Goal: Task Accomplishment & Management: Complete application form

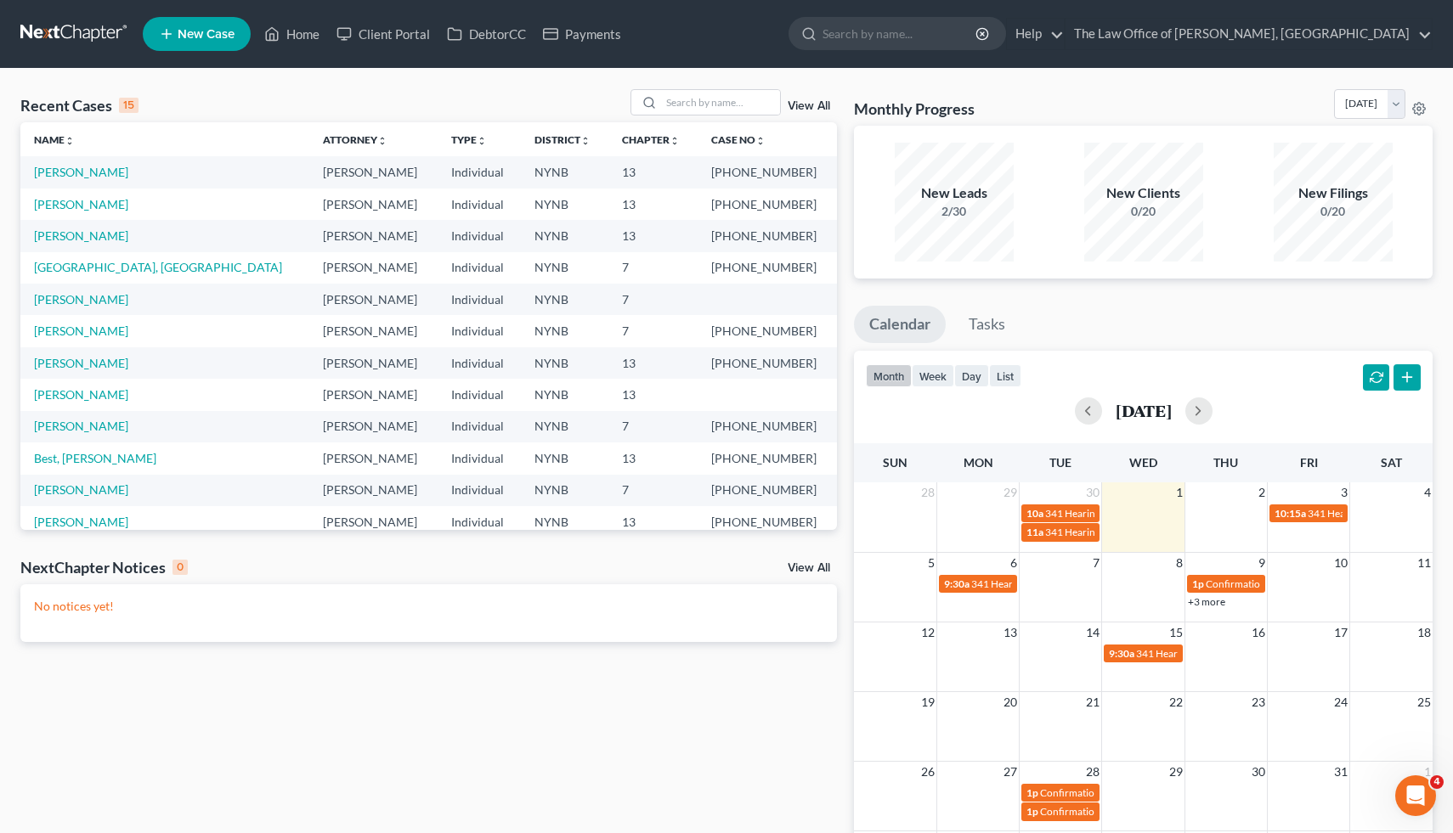
click at [181, 22] on link "New Case" at bounding box center [197, 34] width 108 height 34
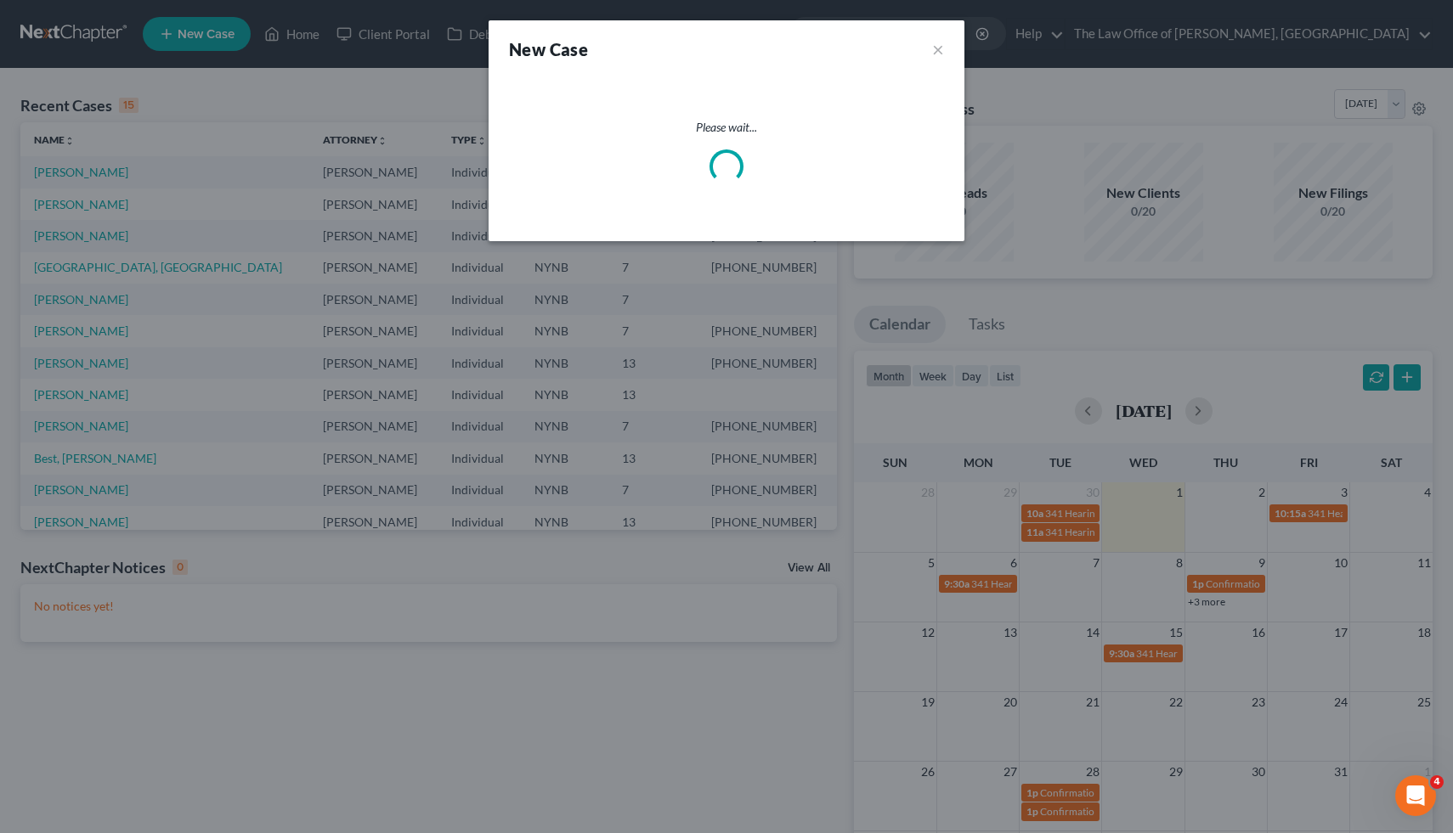
select select "54"
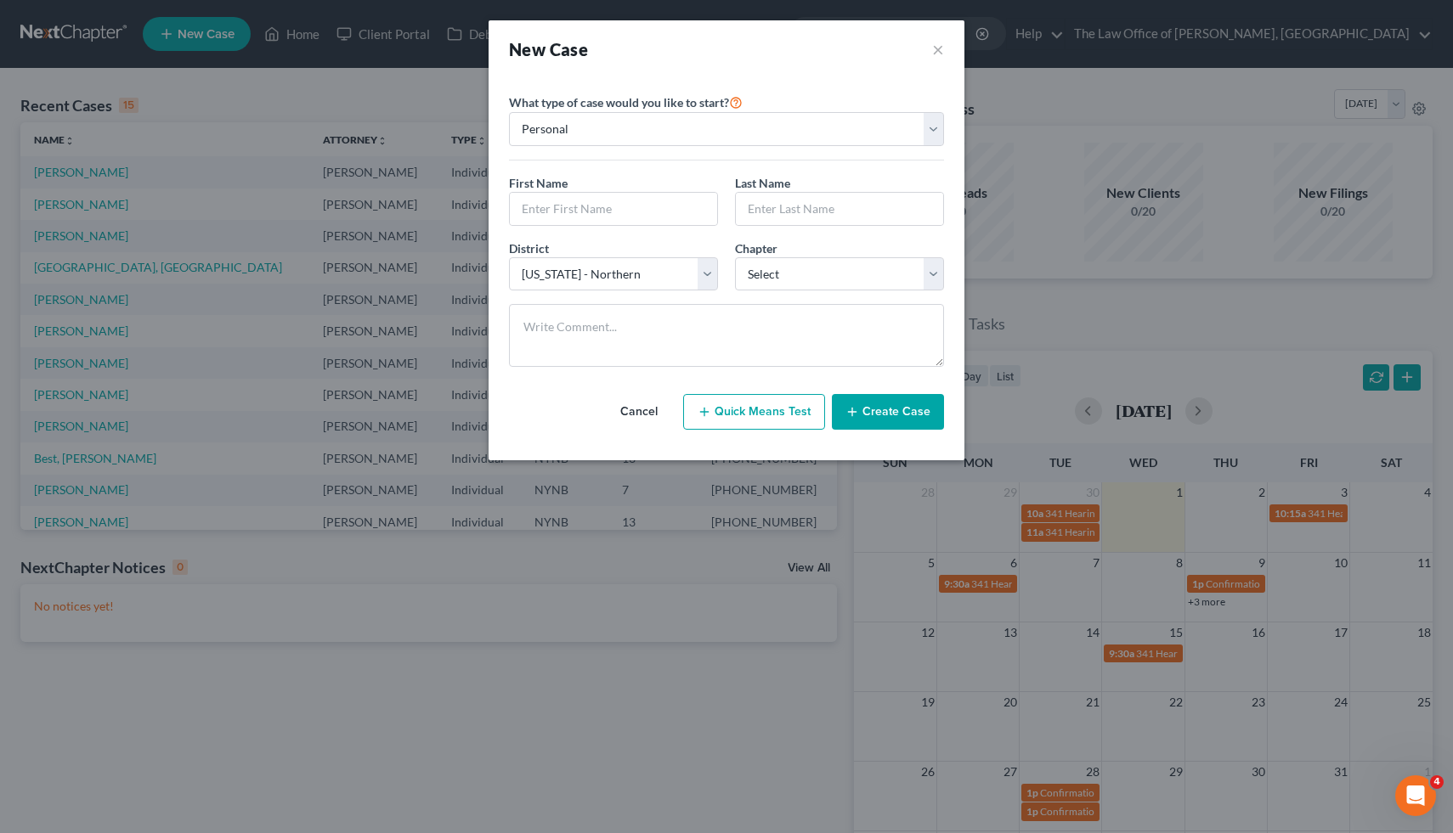
click at [624, 230] on div "First Name * Last Name *" at bounding box center [726, 206] width 452 height 65
click at [616, 206] on input "text" at bounding box center [613, 209] width 207 height 32
paste input "[PERSON_NAME]"
type input "[PERSON_NAME]"
type input "Q"
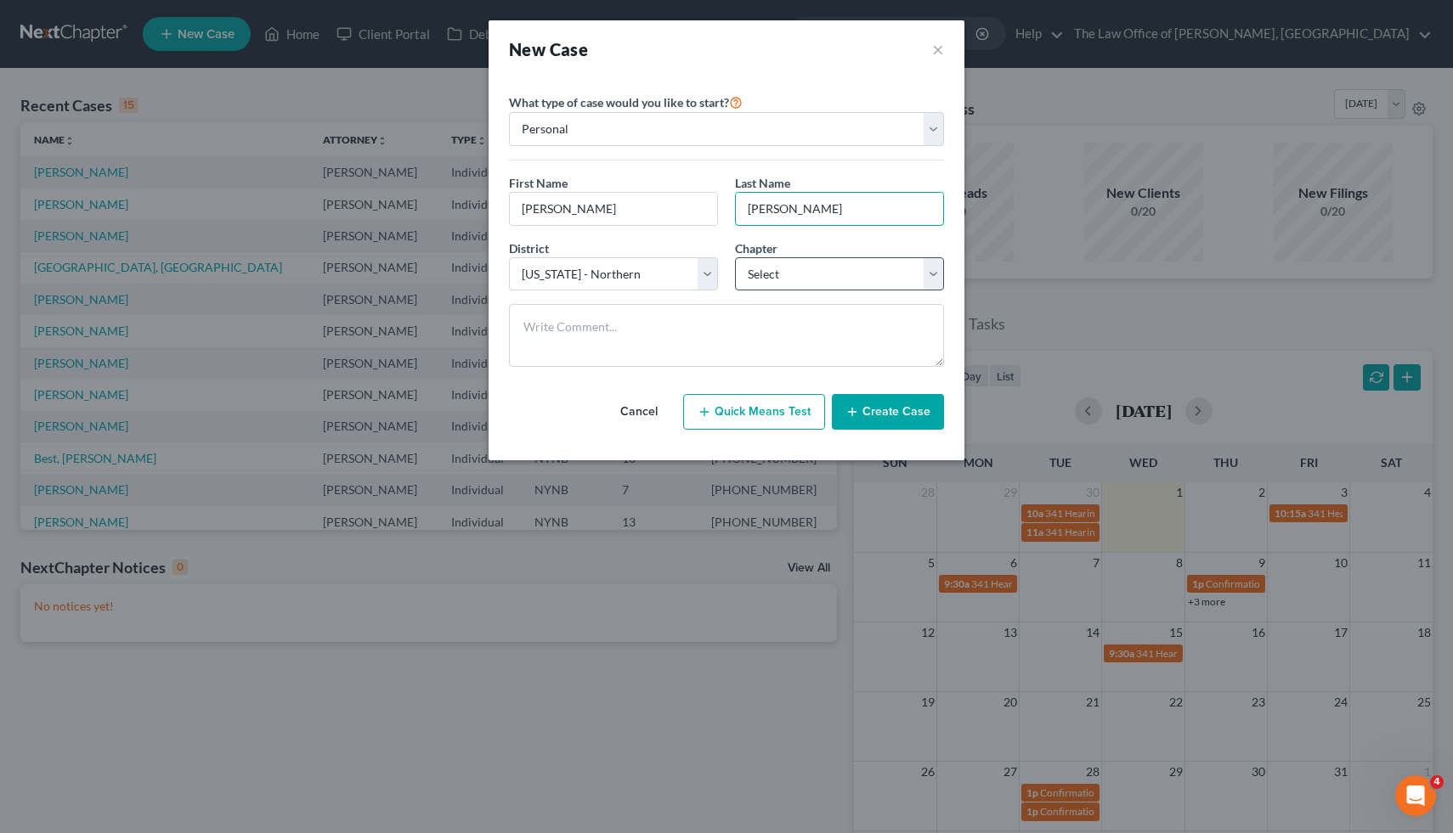
type input "[PERSON_NAME]"
click at [781, 281] on select "Select 7 11 12 13" at bounding box center [839, 274] width 209 height 34
select select "0"
click at [735, 257] on select "Select 7 11 12 13" at bounding box center [839, 274] width 209 height 34
click at [888, 418] on button "Create Case" at bounding box center [888, 412] width 112 height 36
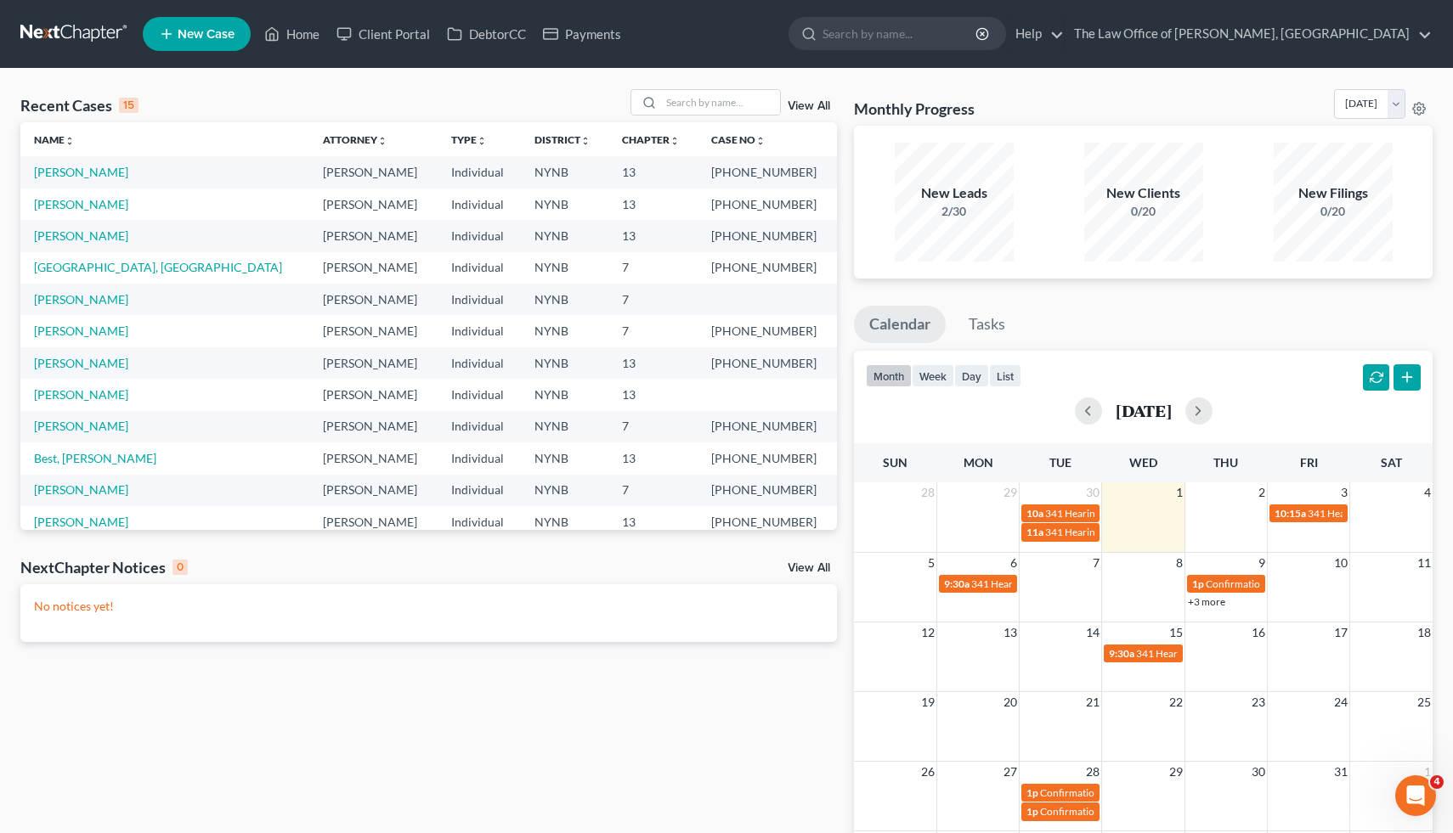
click at [237, 31] on link "New Case" at bounding box center [197, 34] width 108 height 34
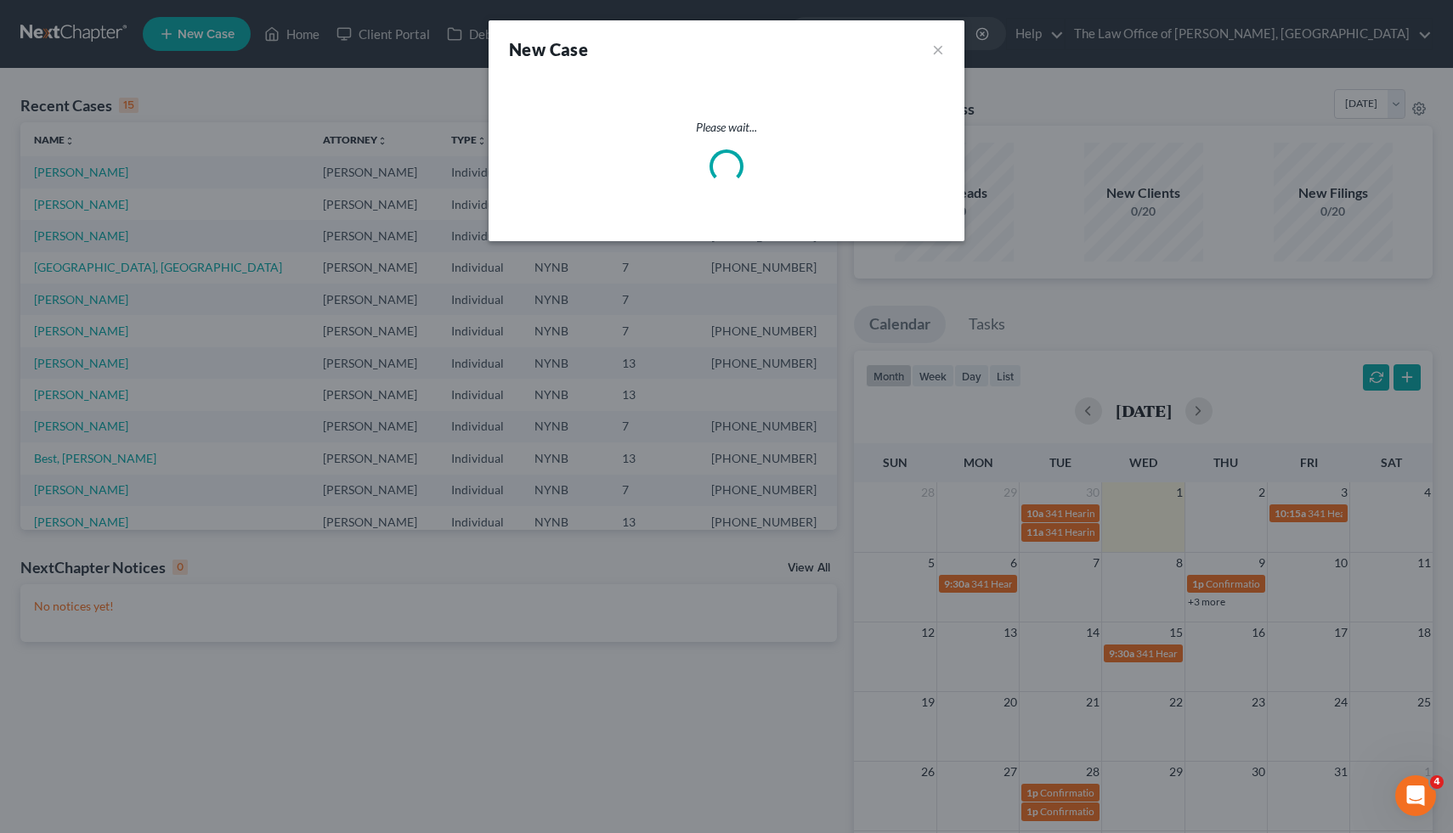
select select "54"
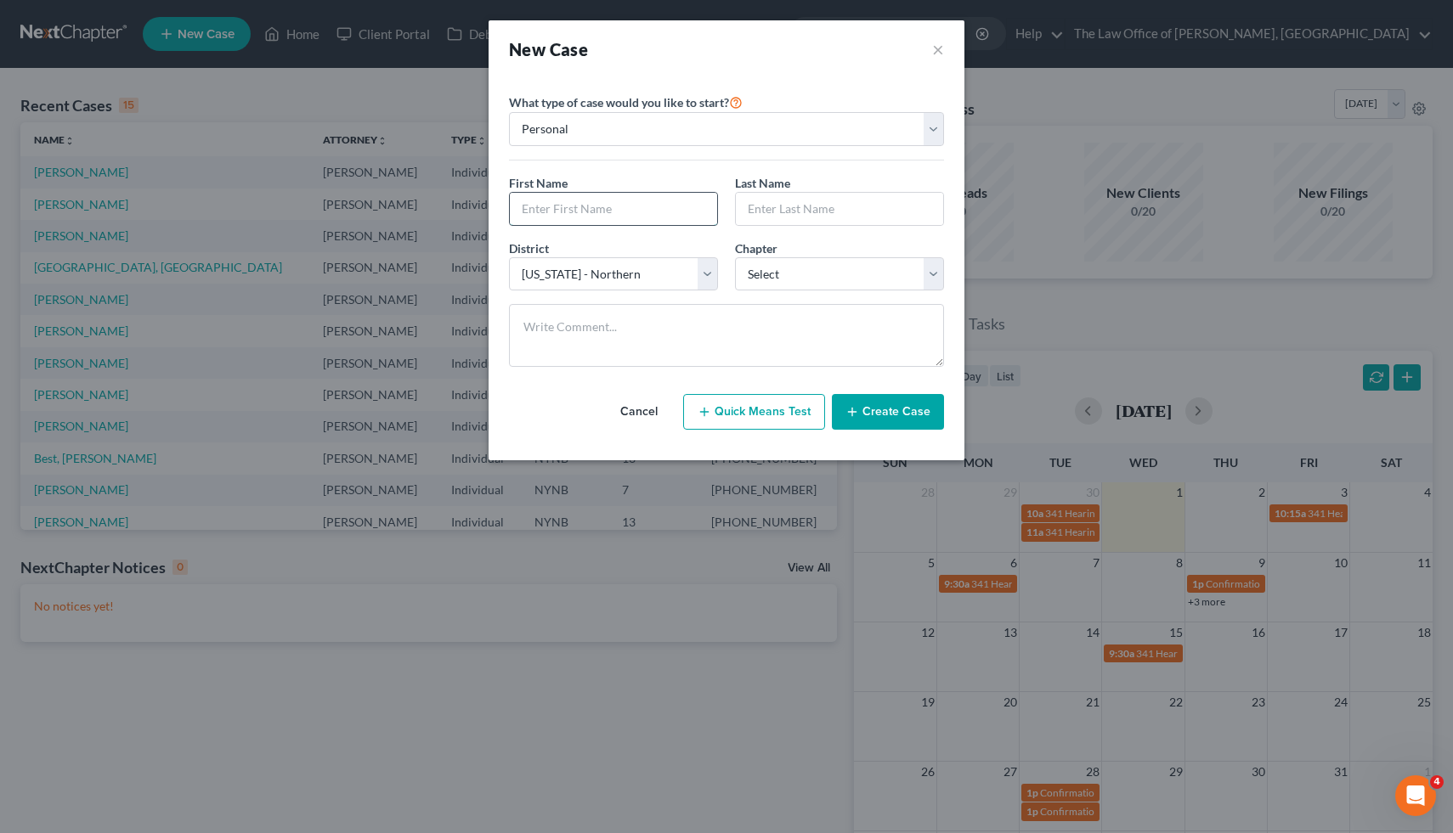
click at [665, 218] on input "text" at bounding box center [613, 209] width 207 height 32
paste input "[PERSON_NAME]"
type input "[PERSON_NAME]"
click at [762, 277] on select "Select 7 11 12 13" at bounding box center [839, 274] width 209 height 34
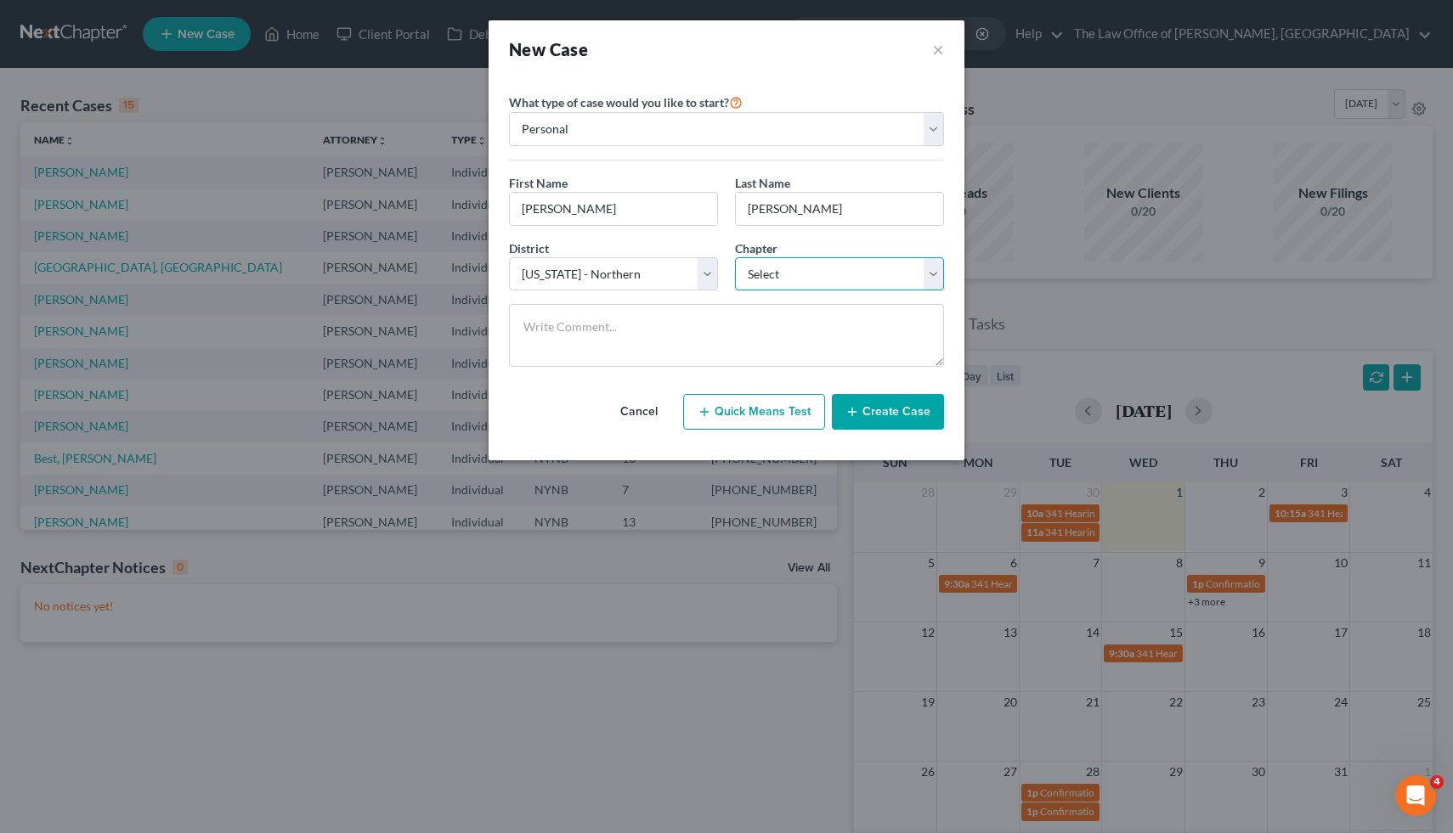
select select "0"
click at [735, 257] on select "Select 7 11 12 13" at bounding box center [839, 274] width 209 height 34
click at [901, 414] on button "Create Case" at bounding box center [888, 412] width 112 height 36
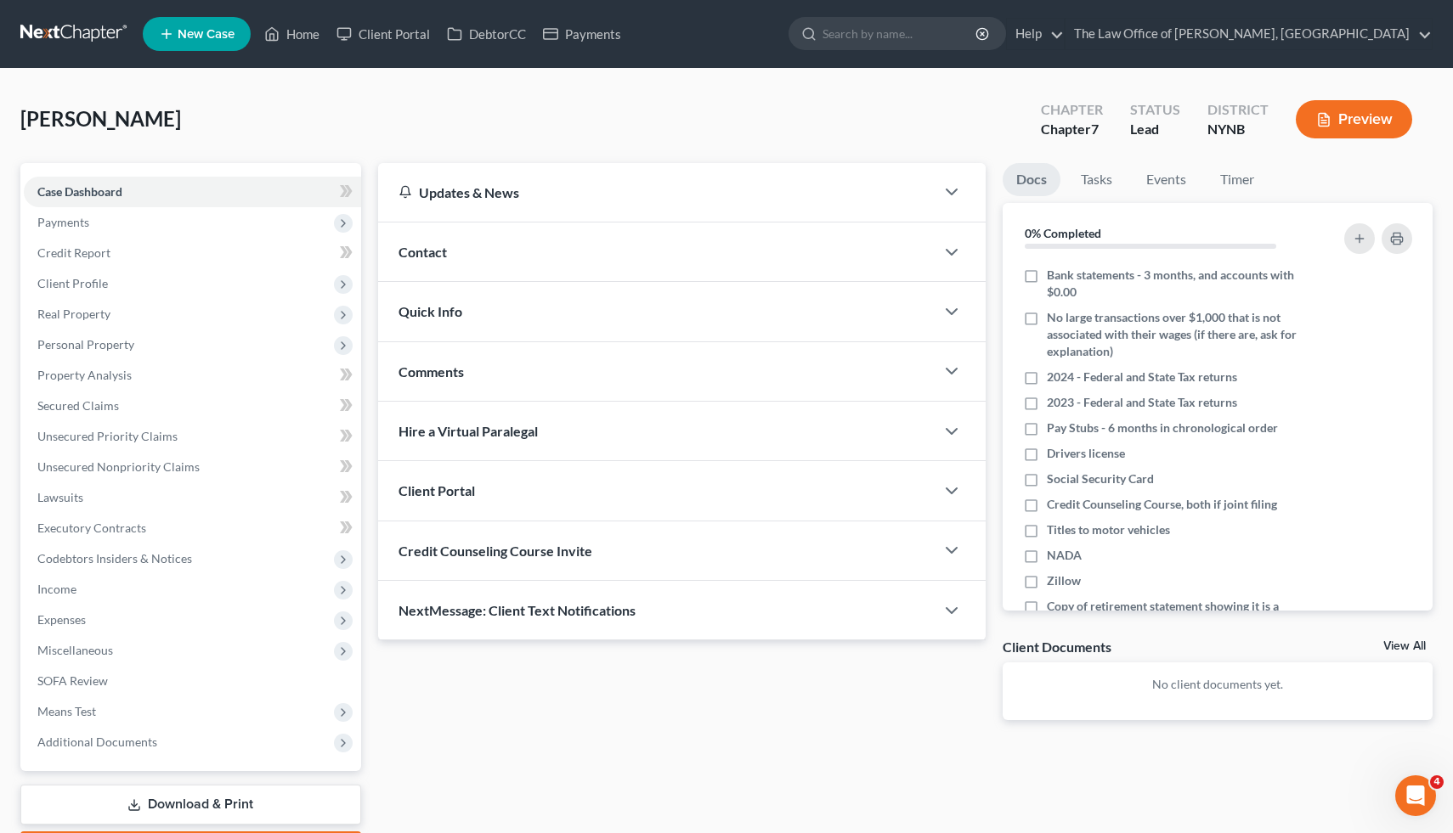
click at [477, 248] on div "Contact" at bounding box center [656, 252] width 557 height 59
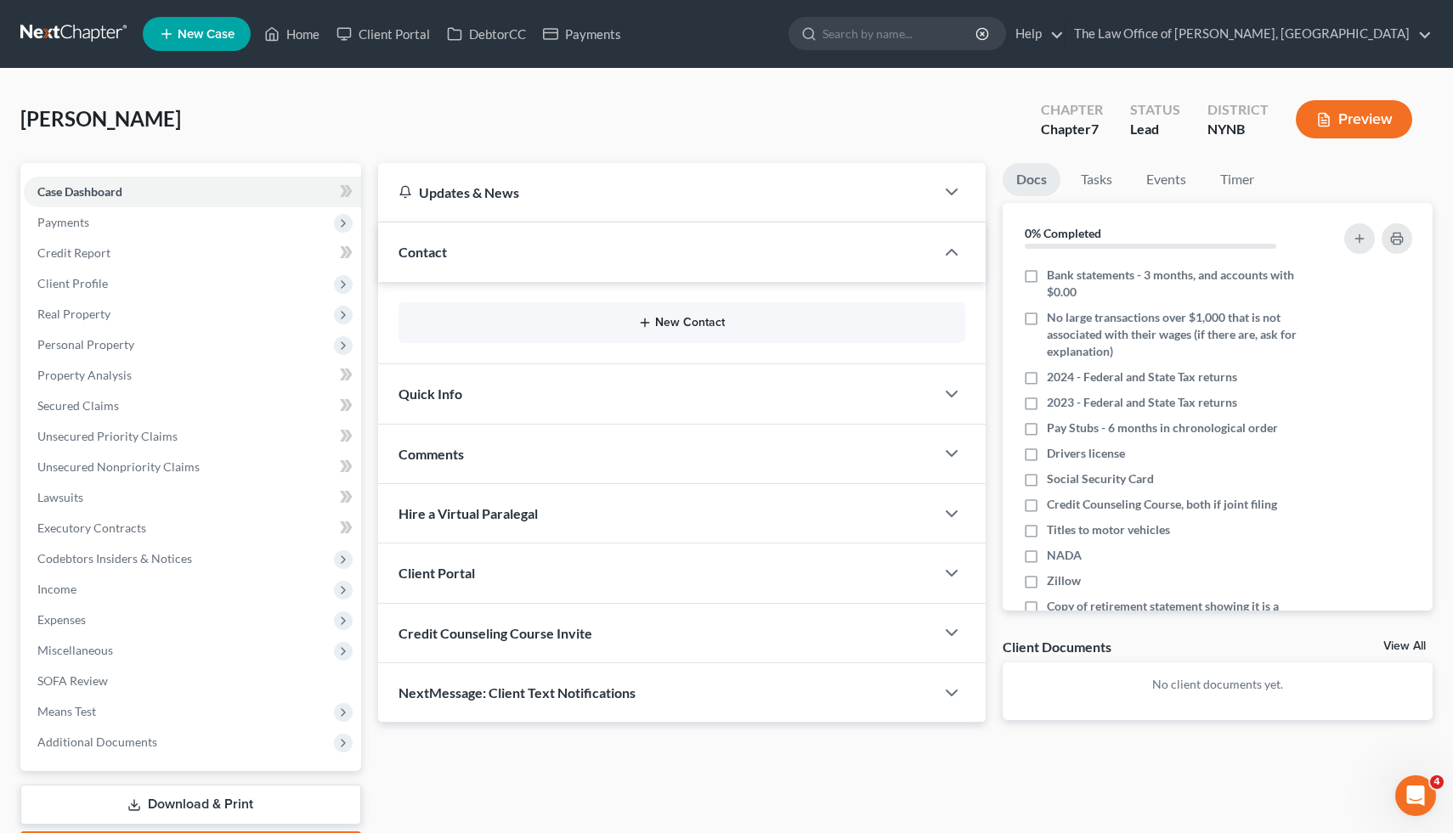
click at [692, 327] on button "New Contact" at bounding box center [682, 323] width 540 height 14
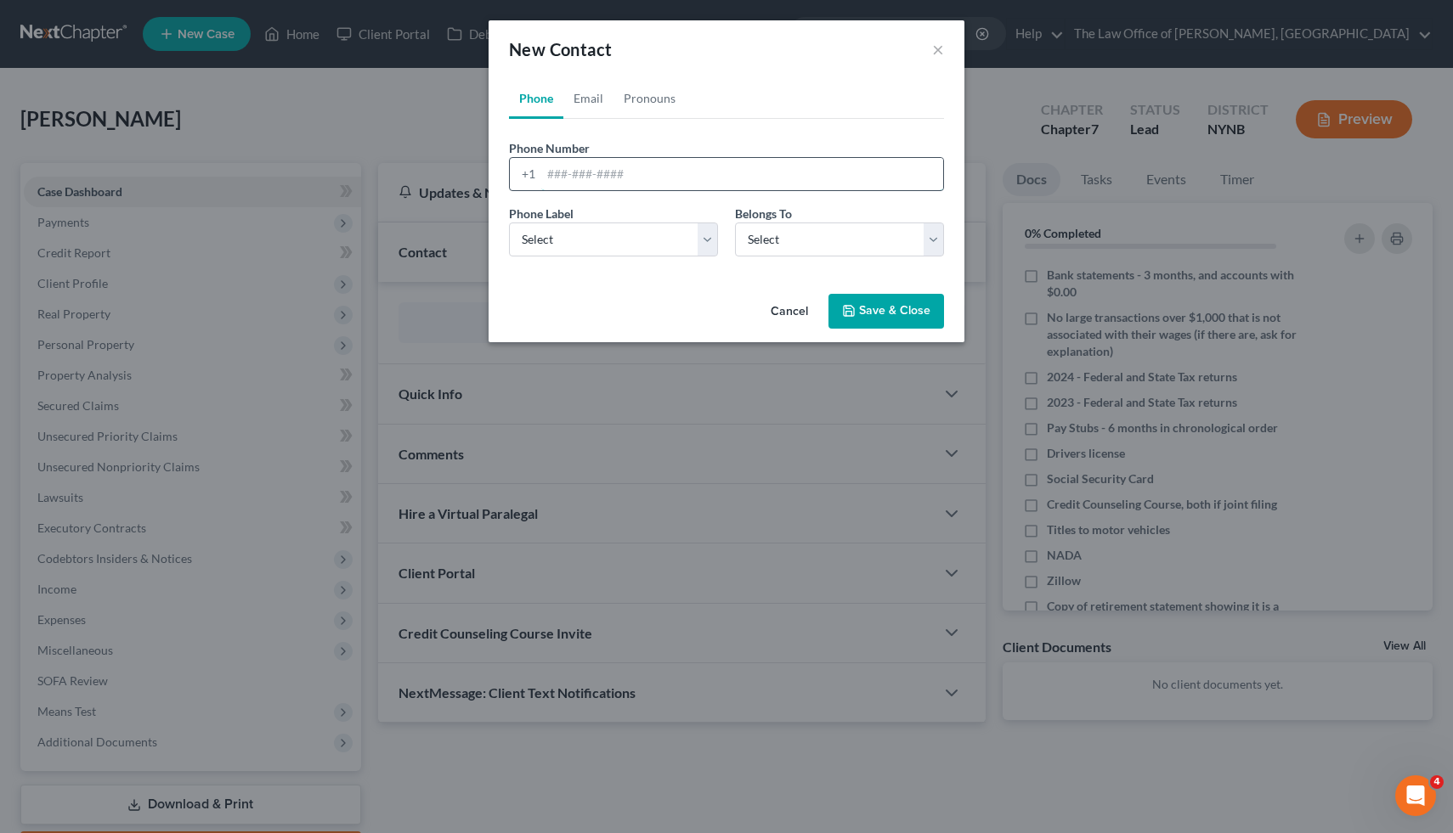
click at [605, 181] on input "tel" at bounding box center [742, 174] width 402 height 32
type input "5186100860"
click at [665, 255] on select "Select Mobile Home Work Other" at bounding box center [613, 240] width 209 height 34
select select "0"
click at [509, 223] on select "Select Mobile Home Work Other" at bounding box center [613, 240] width 209 height 34
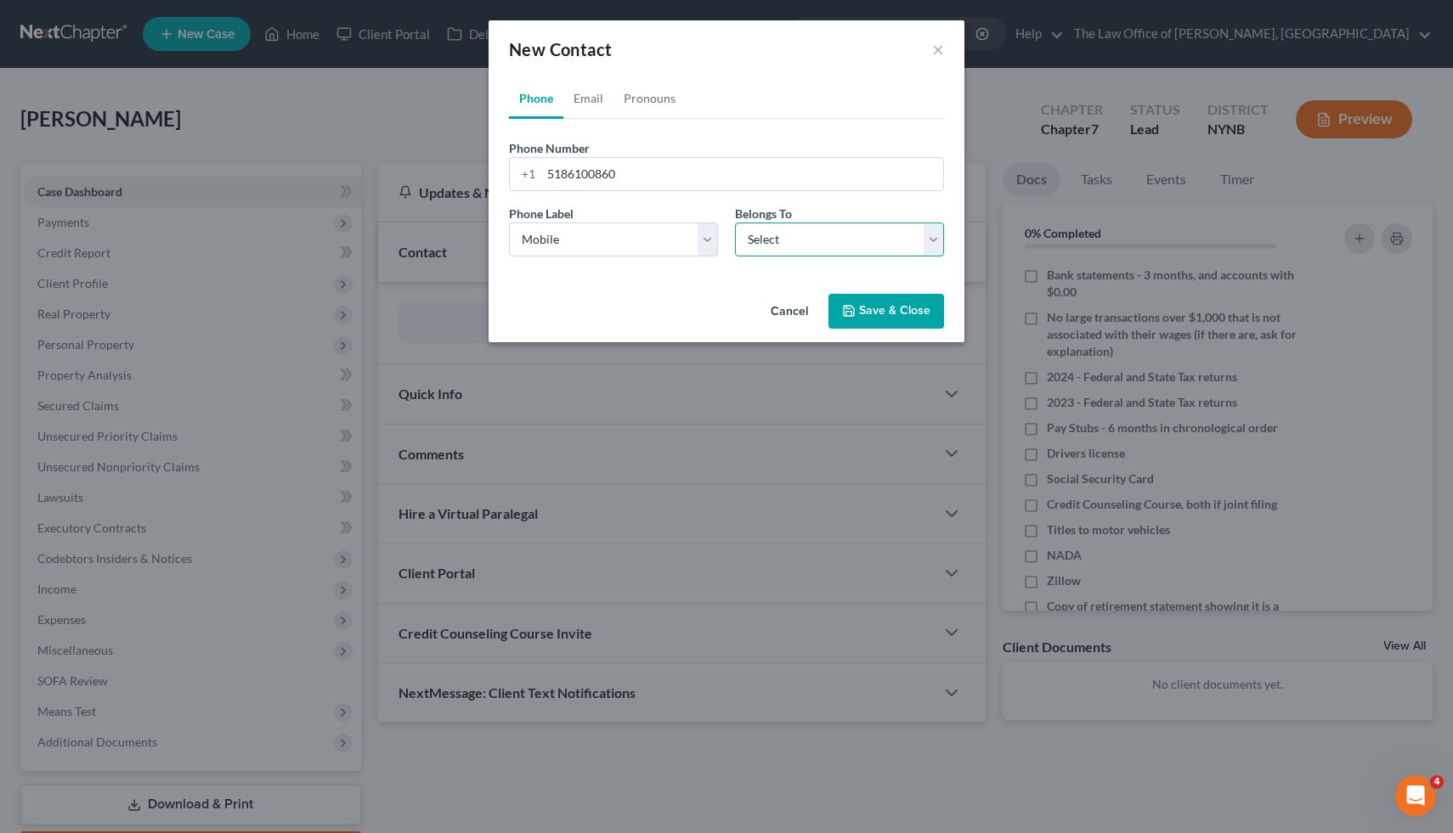
click at [798, 235] on select "Select Client Other" at bounding box center [839, 240] width 209 height 34
select select "0"
click at [735, 223] on select "Select Client Other" at bounding box center [839, 240] width 209 height 34
click at [911, 308] on button "Save & Close" at bounding box center [886, 312] width 116 height 36
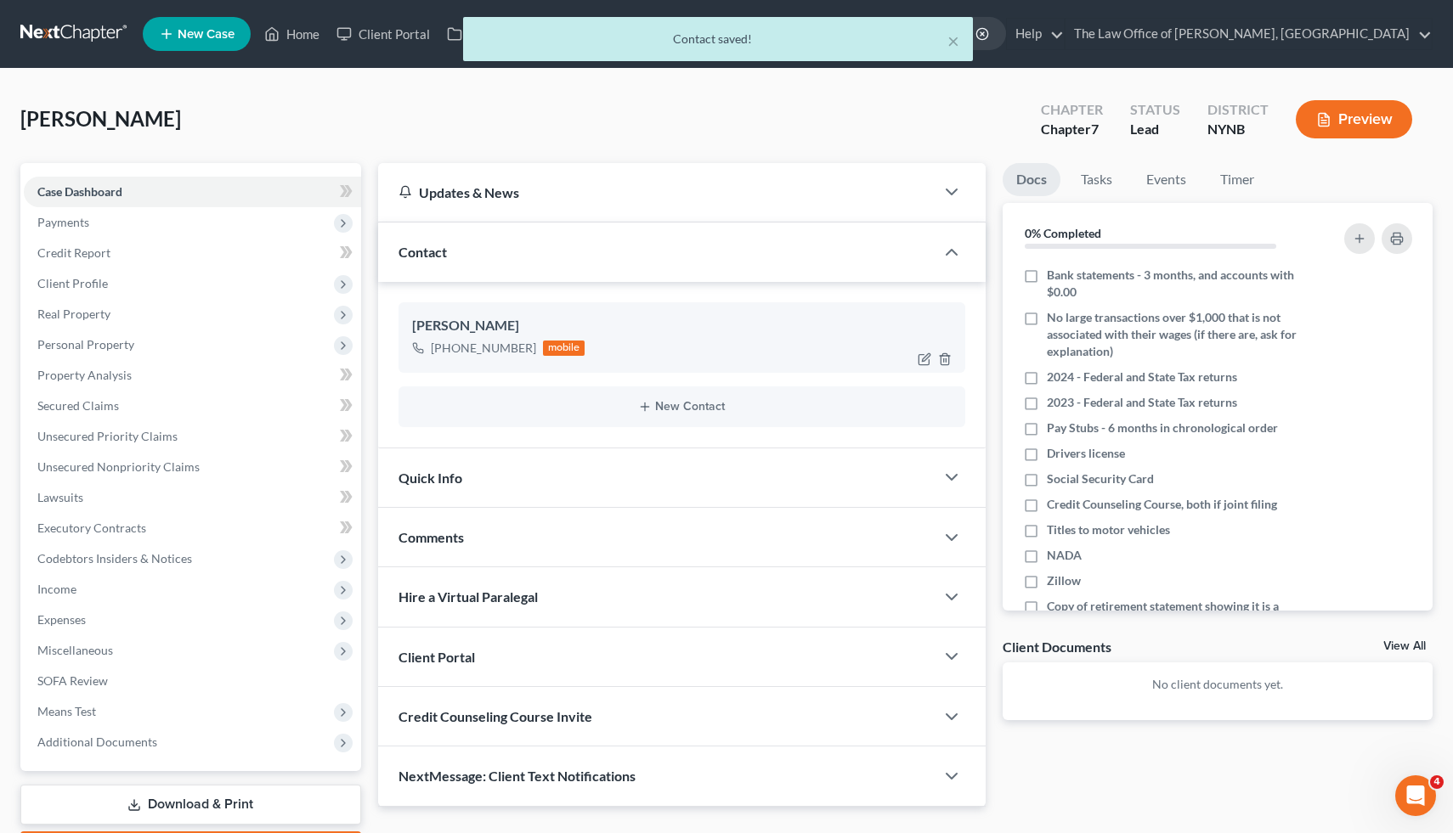
click at [518, 353] on div "[PHONE_NUMBER]" at bounding box center [483, 348] width 105 height 17
drag, startPoint x: 518, startPoint y: 353, endPoint x: 445, endPoint y: 348, distance: 73.2
click at [445, 348] on div "[PHONE_NUMBER]" at bounding box center [483, 348] width 105 height 17
copy div "[PHONE_NUMBER]"
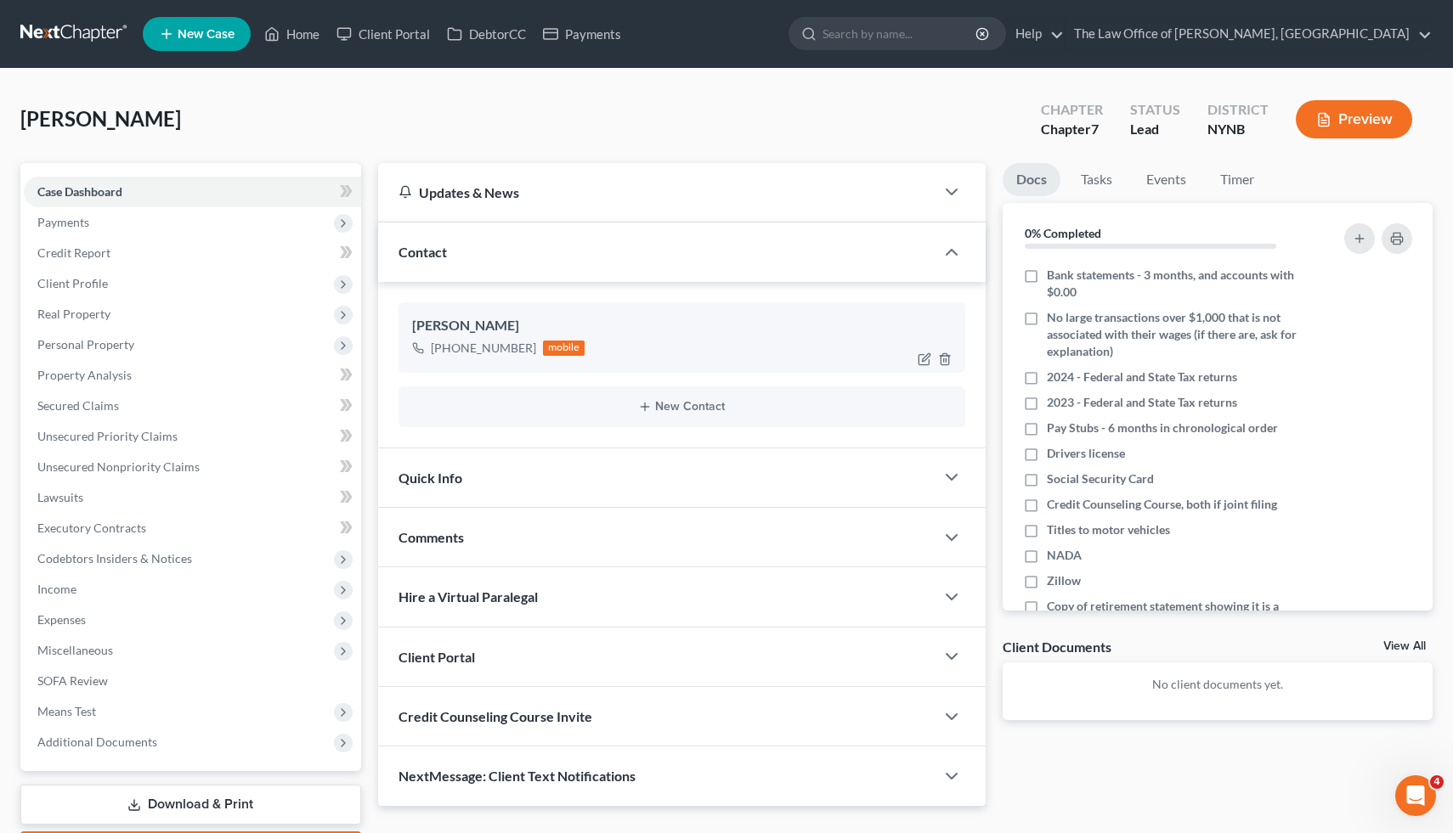
click at [436, 325] on div "[PERSON_NAME]" at bounding box center [682, 326] width 540 height 20
drag, startPoint x: 436, startPoint y: 325, endPoint x: 600, endPoint y: 350, distance: 165.8
click at [600, 350] on div "[PERSON_NAME] [PHONE_NUMBER] mobile" at bounding box center [681, 337] width 567 height 70
copy div "[PERSON_NAME] [PHONE_NUMBER] mobile New Contact"
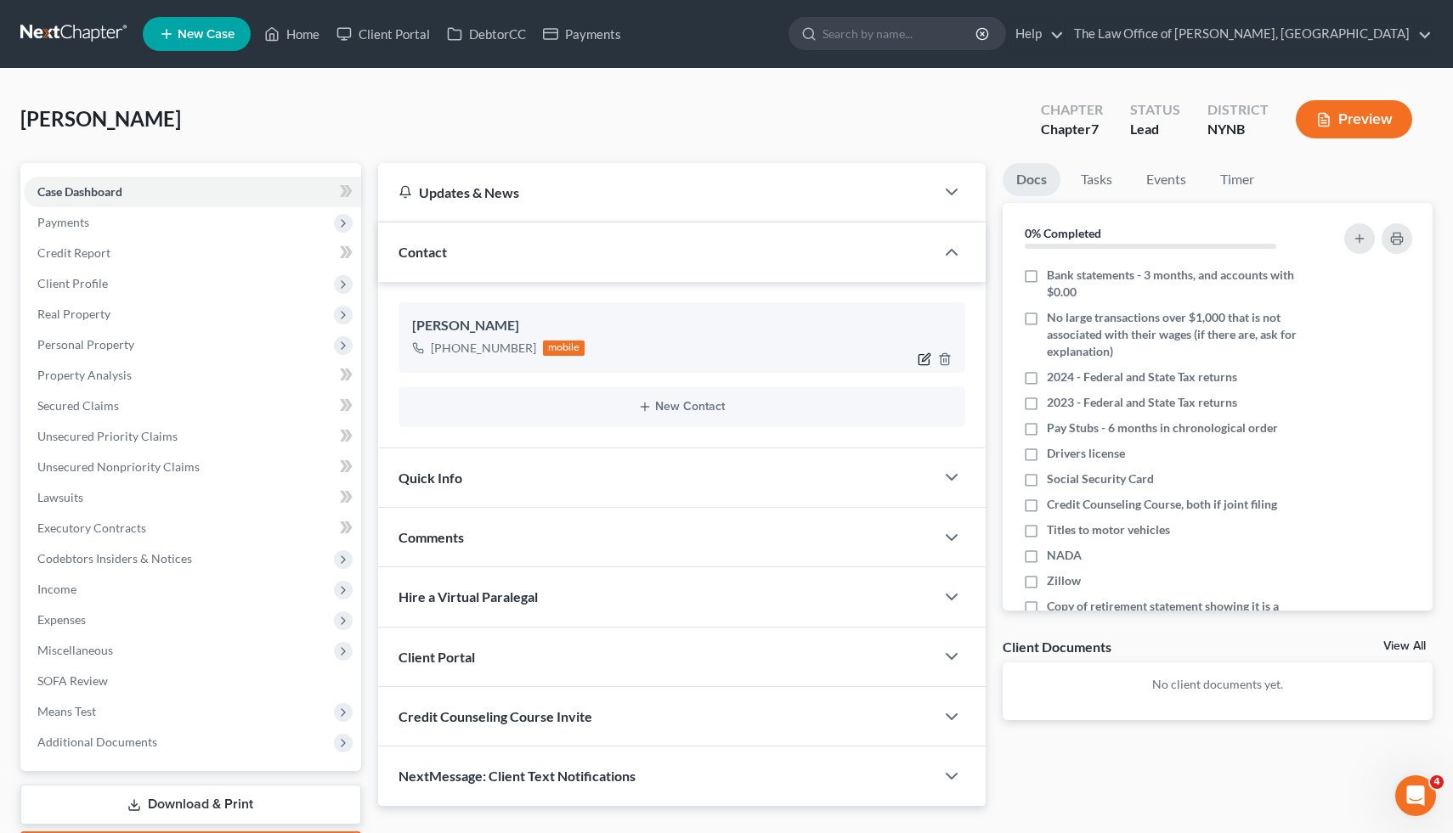
click at [926, 353] on icon "button" at bounding box center [924, 360] width 14 height 14
select select "0"
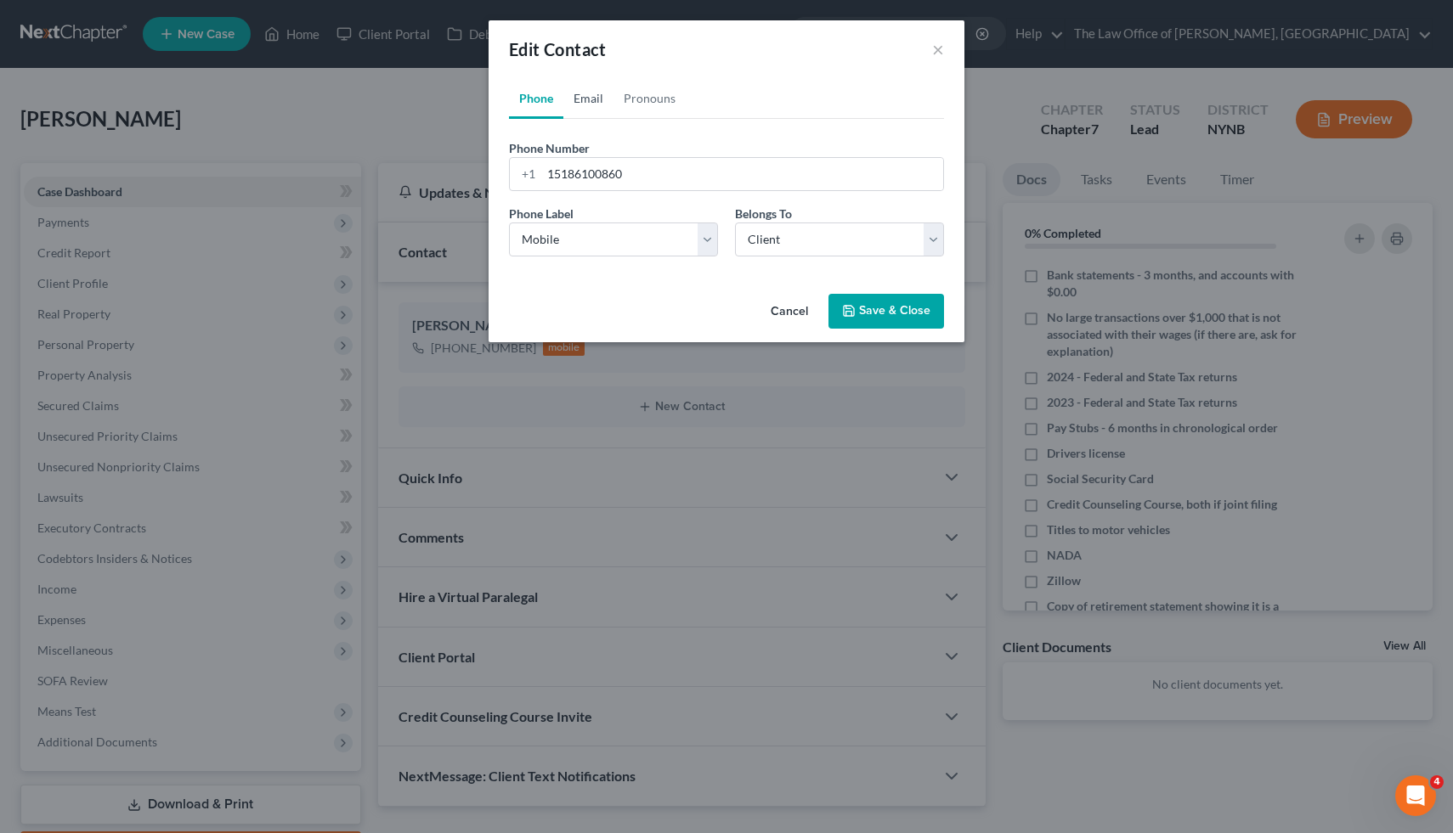
click at [593, 99] on link "Email" at bounding box center [588, 98] width 50 height 41
click at [619, 189] on input "email" at bounding box center [742, 174] width 402 height 32
paste input "willnr1220@gmail.com"
type input "willnr1220@gmail.com"
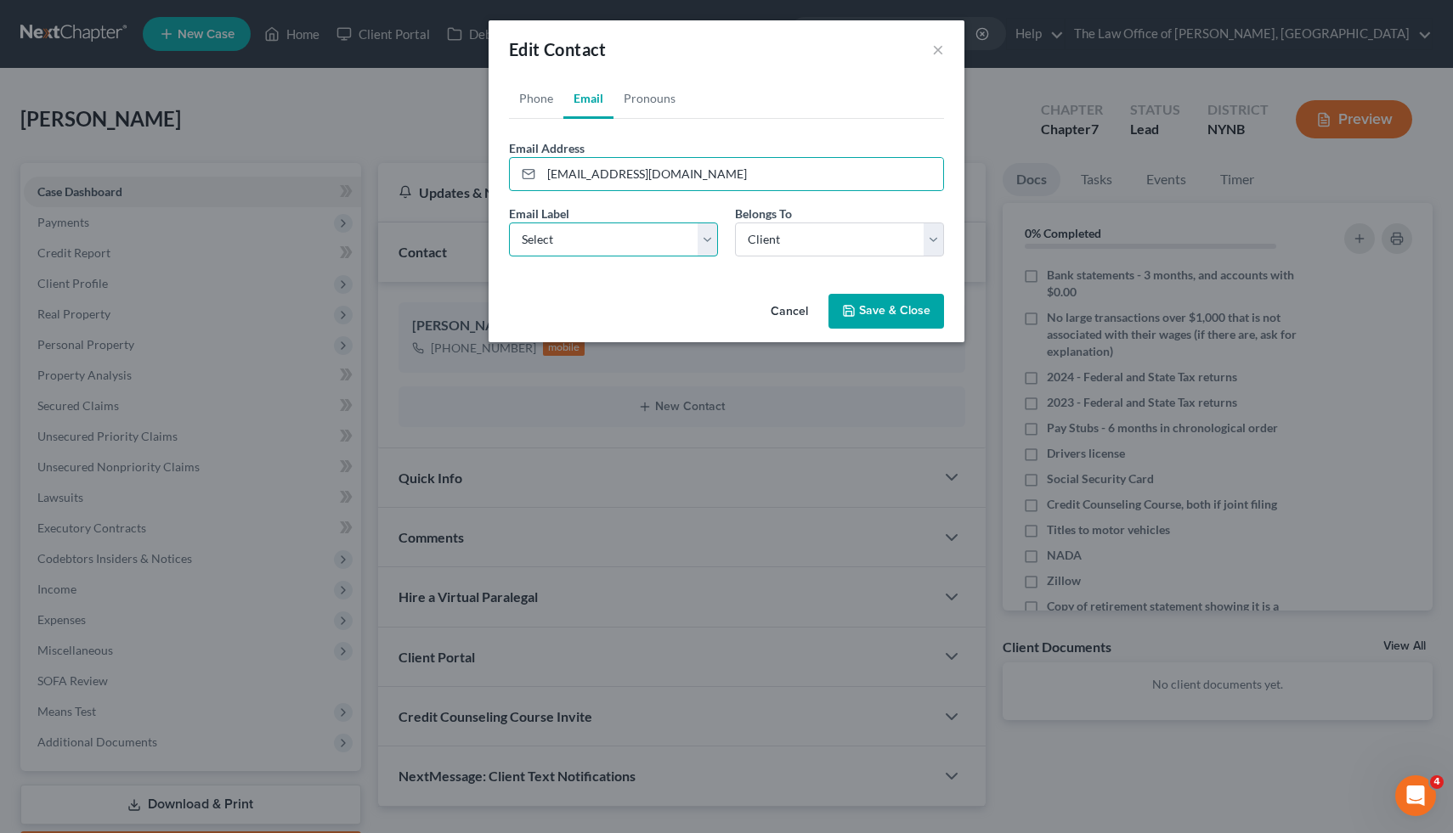
click at [610, 245] on select "Select Home Work Other" at bounding box center [613, 240] width 209 height 34
select select "0"
click at [509, 223] on select "Select Home Work Other" at bounding box center [613, 240] width 209 height 34
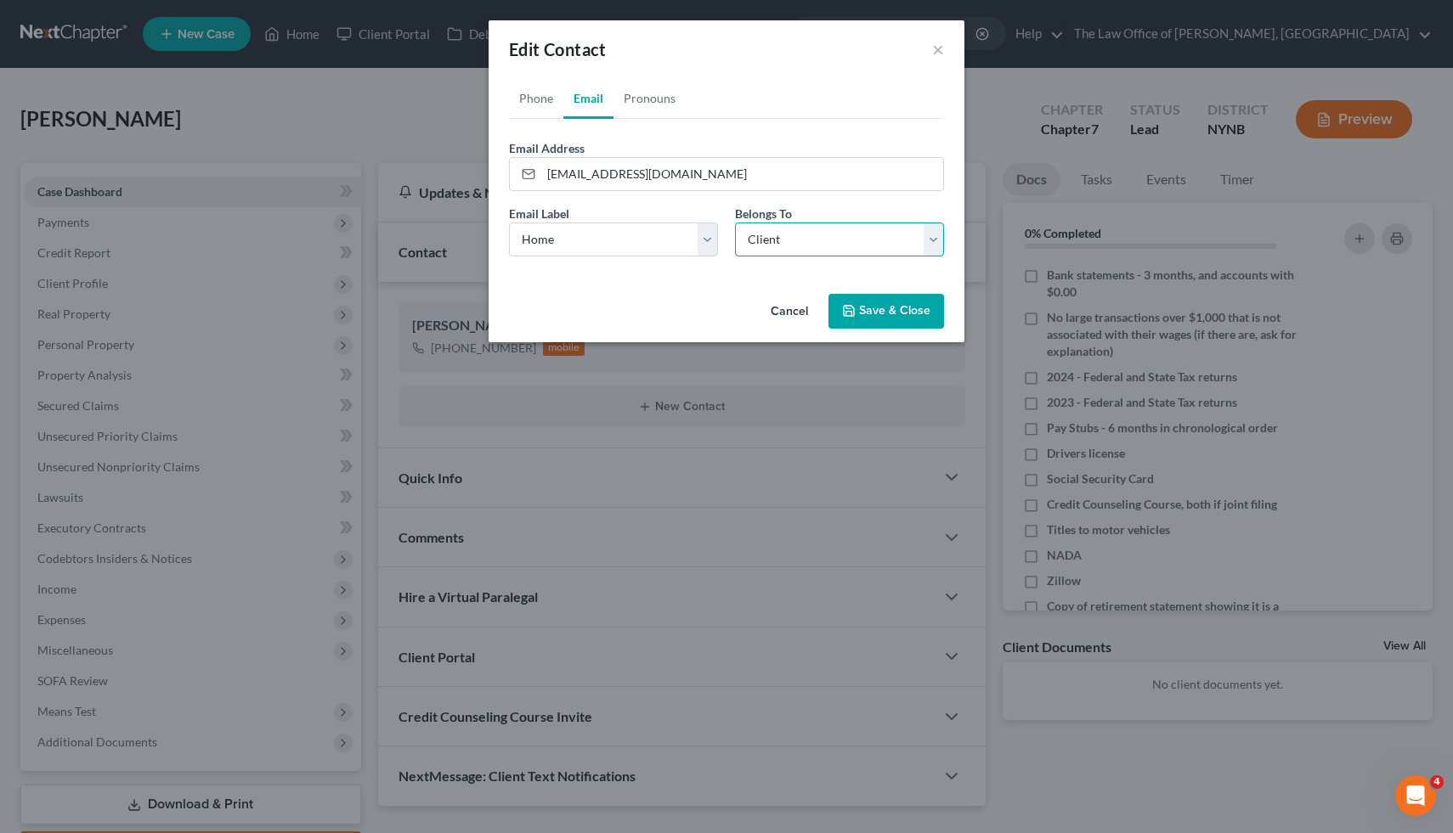
click at [778, 232] on select "Select Client Other" at bounding box center [839, 240] width 209 height 34
click at [735, 223] on select "Select Client Other" at bounding box center [839, 240] width 209 height 34
click at [877, 296] on button "Save & Close" at bounding box center [886, 312] width 116 height 36
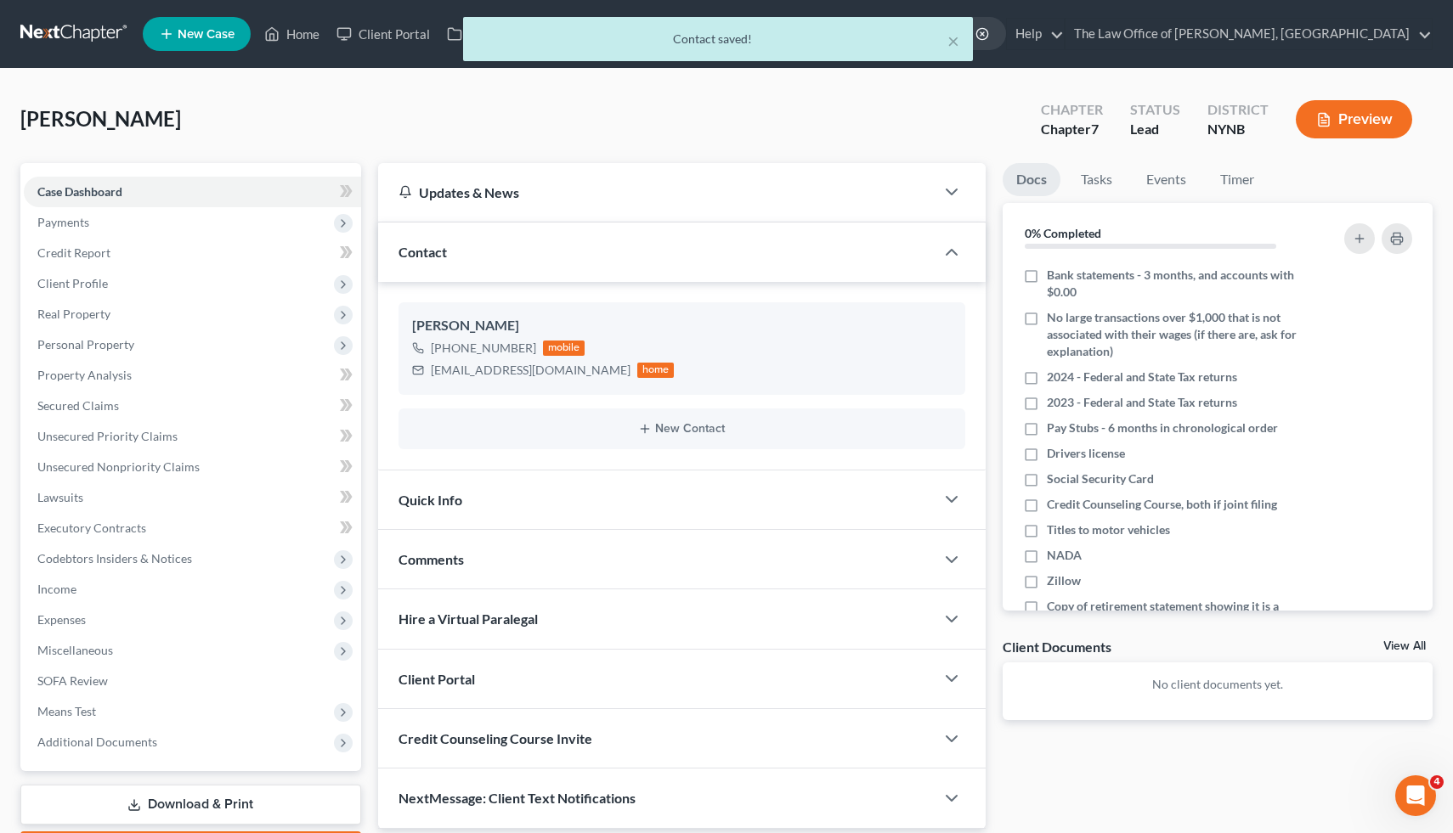
scroll to position [99, 0]
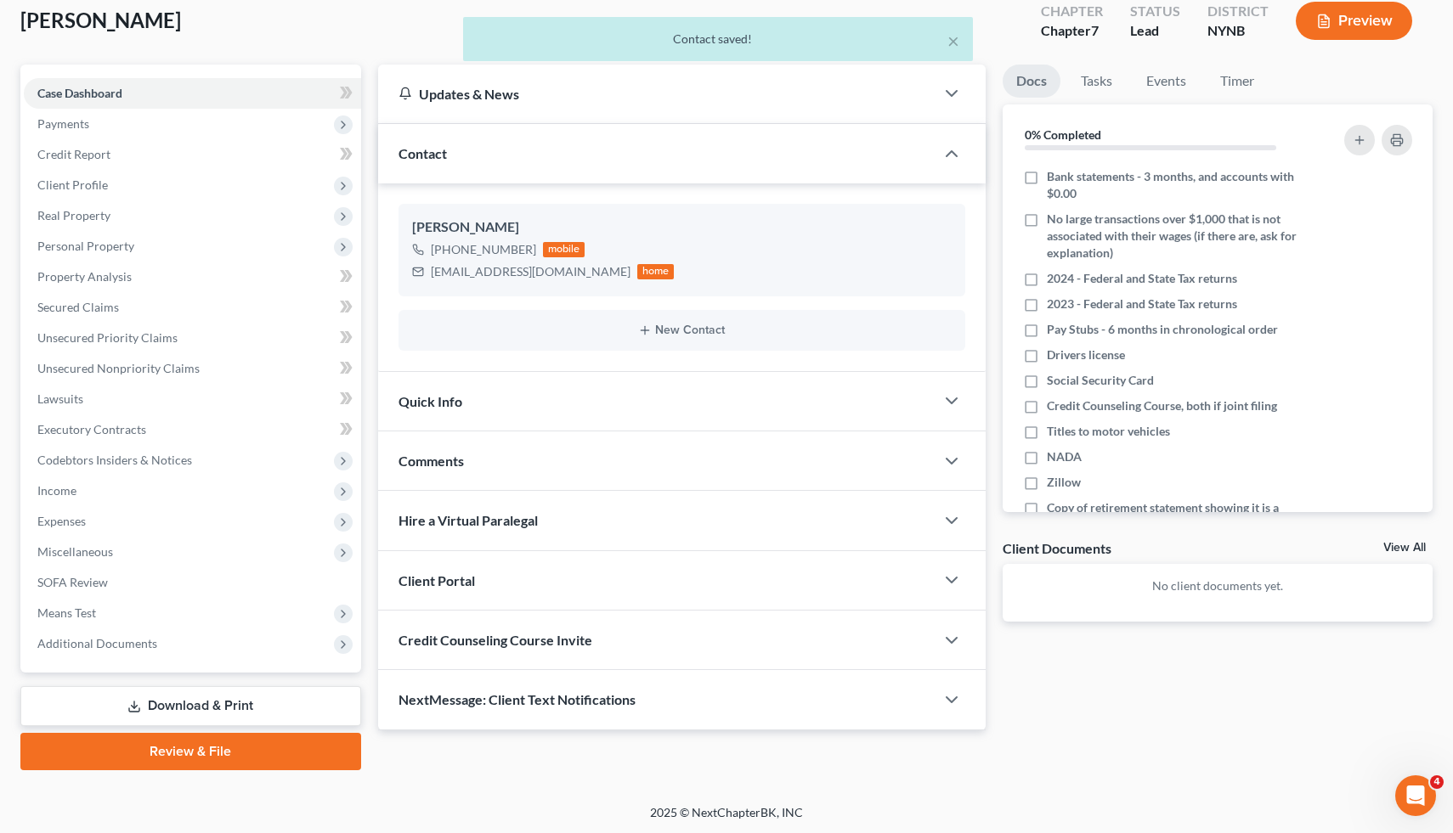
click at [477, 568] on div "Client Portal" at bounding box center [656, 580] width 557 height 59
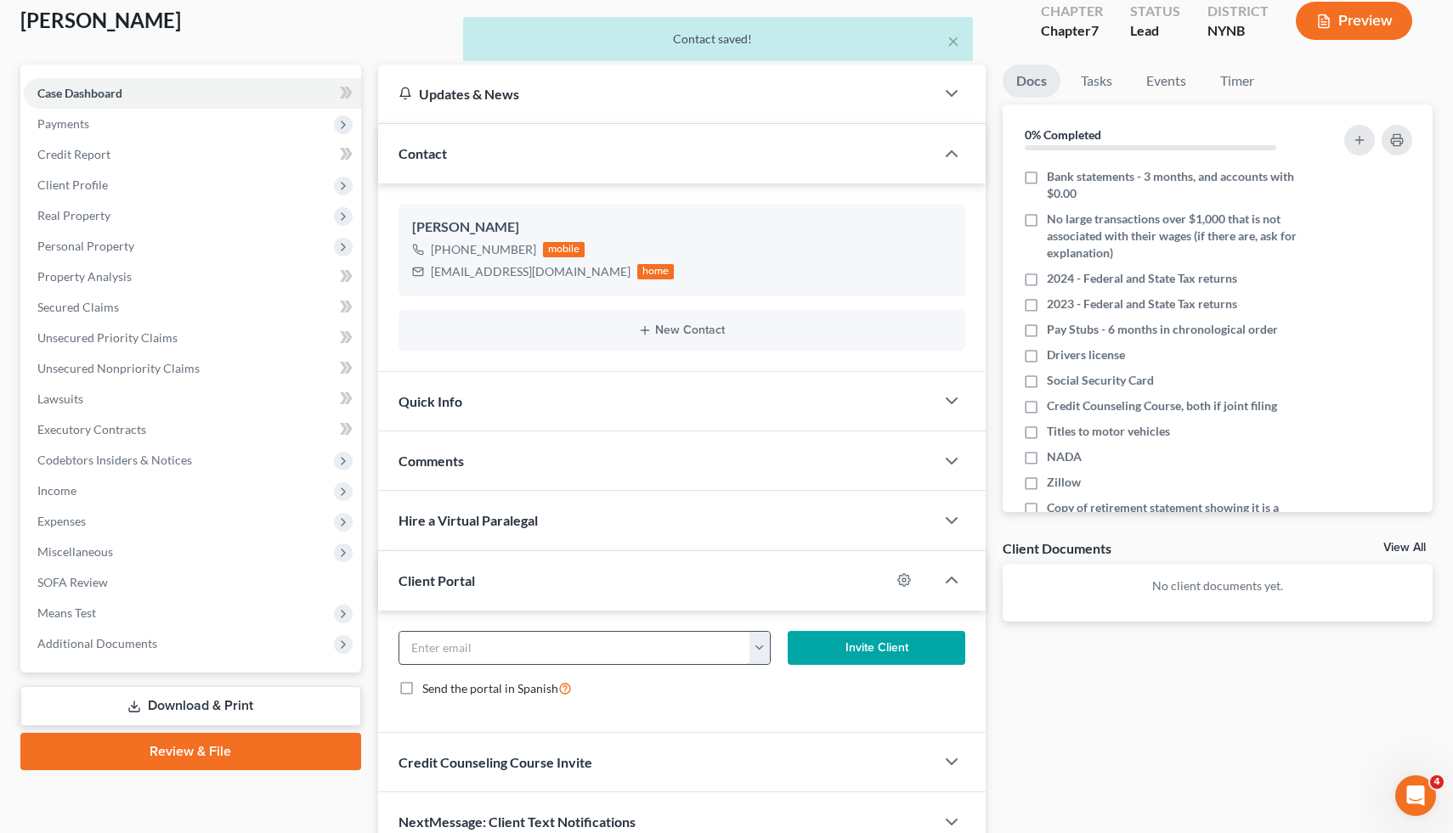
click at [476, 632] on input "email" at bounding box center [574, 648] width 351 height 32
paste input "willnr1220@gmail.com"
type input "willnr1220@gmail.com"
click button "Invite Client" at bounding box center [876, 648] width 178 height 34
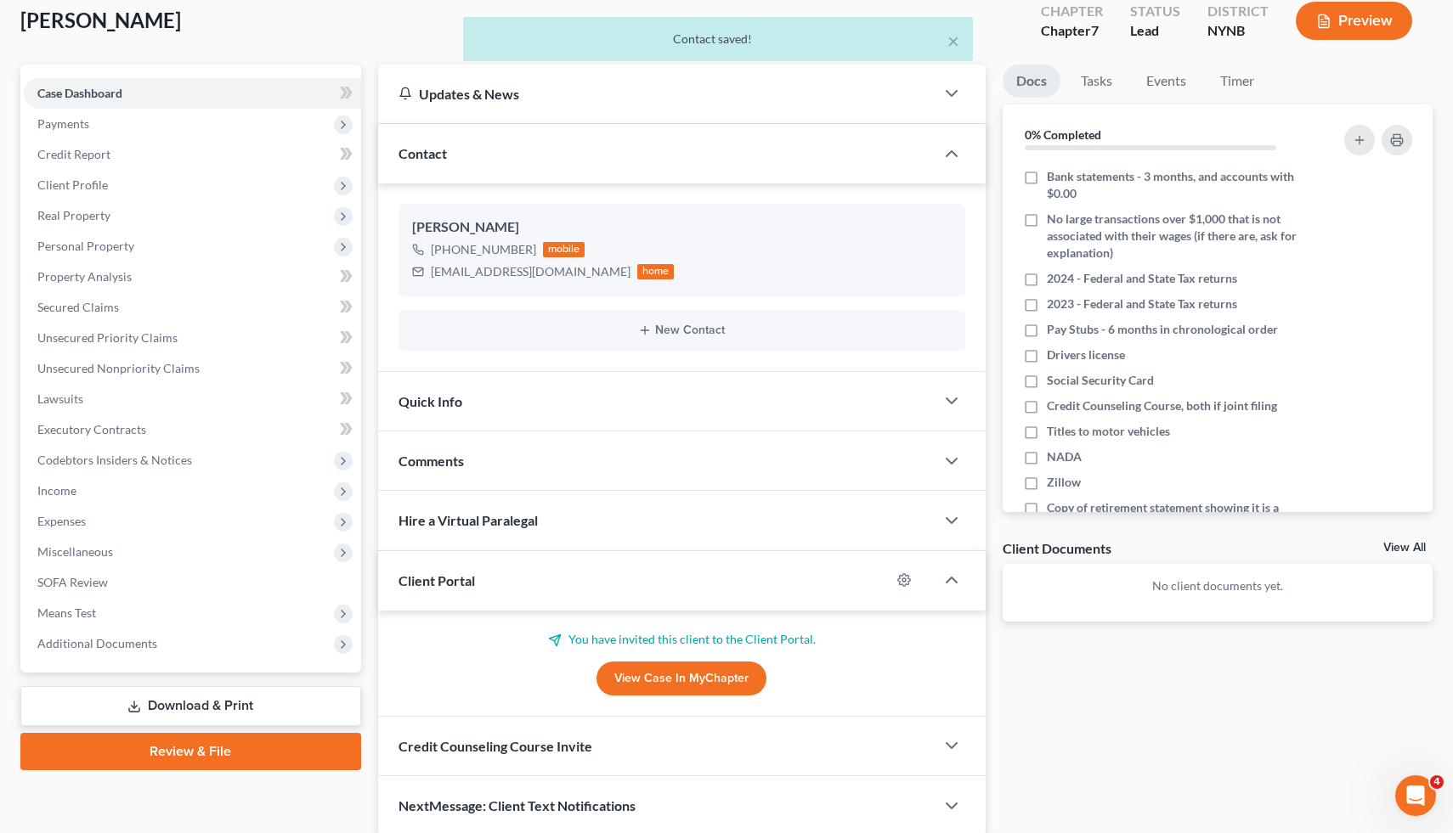
click at [480, 757] on div "Credit Counseling Course Invite" at bounding box center [656, 746] width 557 height 59
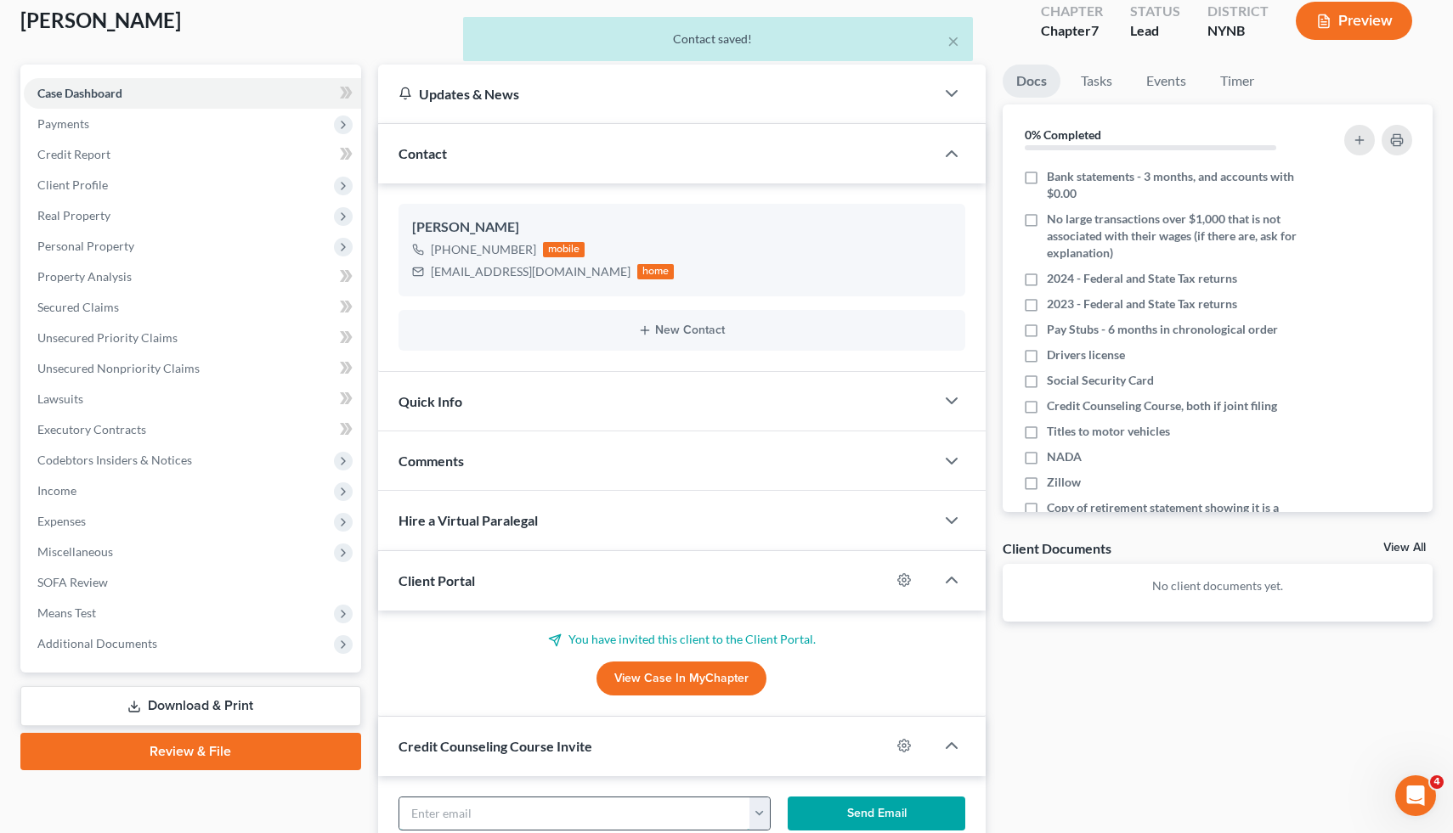
click at [488, 805] on input "text" at bounding box center [574, 814] width 351 height 32
paste input "willnr1220@gmail.com"
type input "willnr1220@gmail.com"
click button "Send Email" at bounding box center [876, 814] width 178 height 34
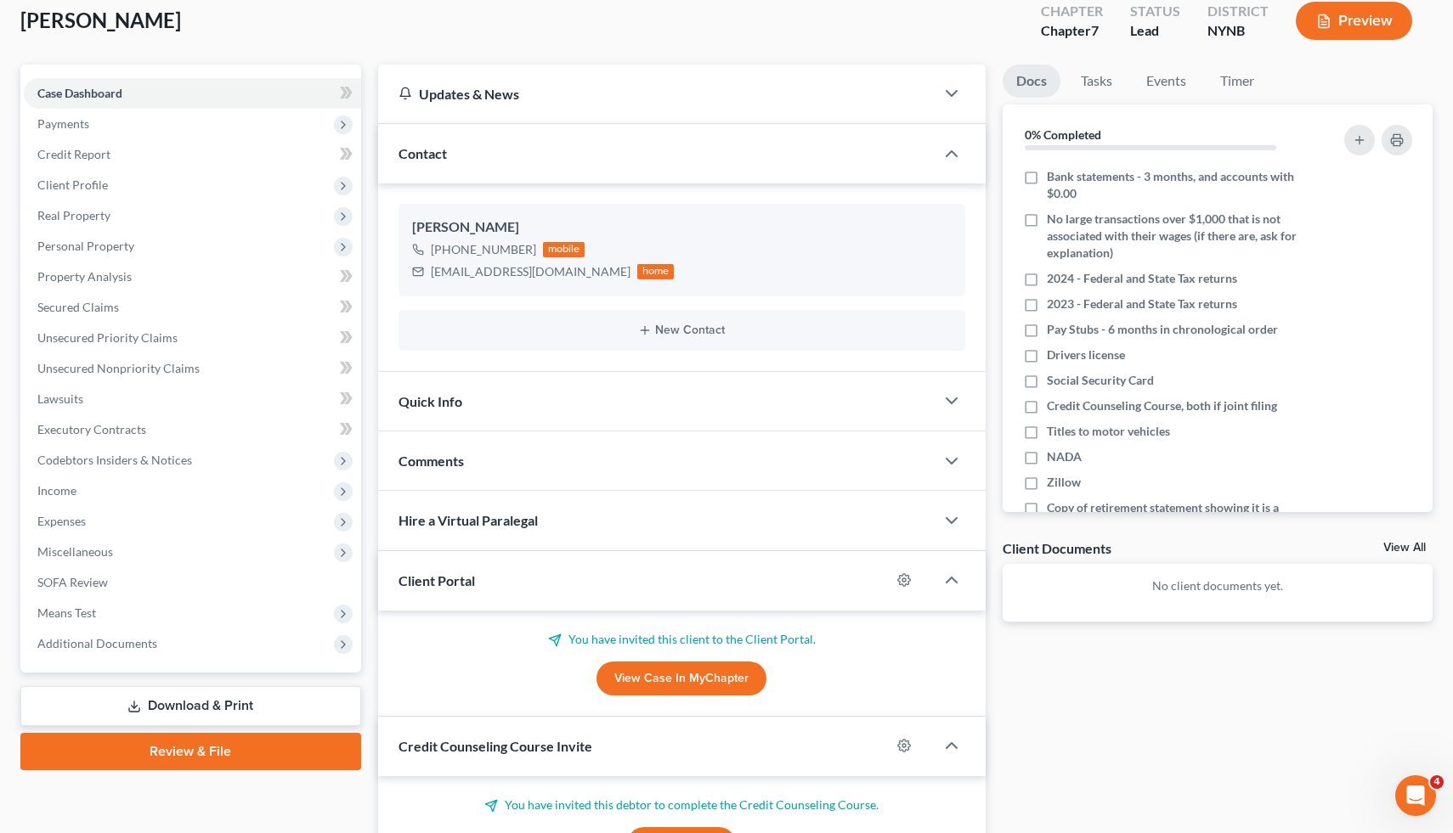
click at [452, 477] on div "Comments" at bounding box center [656, 461] width 557 height 59
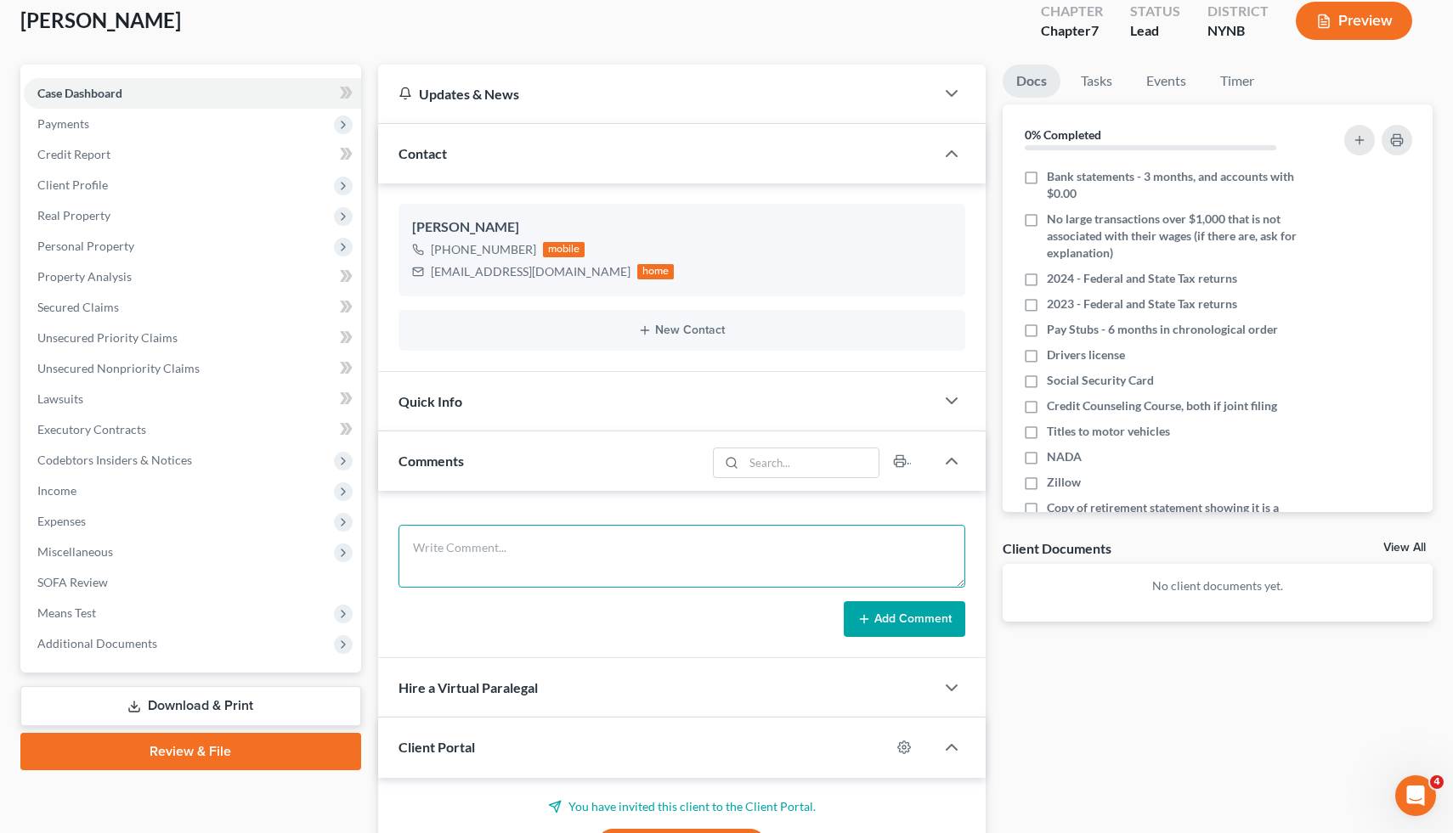
click at [475, 546] on textarea at bounding box center [681, 556] width 567 height 63
type textarea "H No C No M No K No I 25k D 16-20k Prior No"
click at [914, 615] on button "Add Comment" at bounding box center [904, 619] width 121 height 36
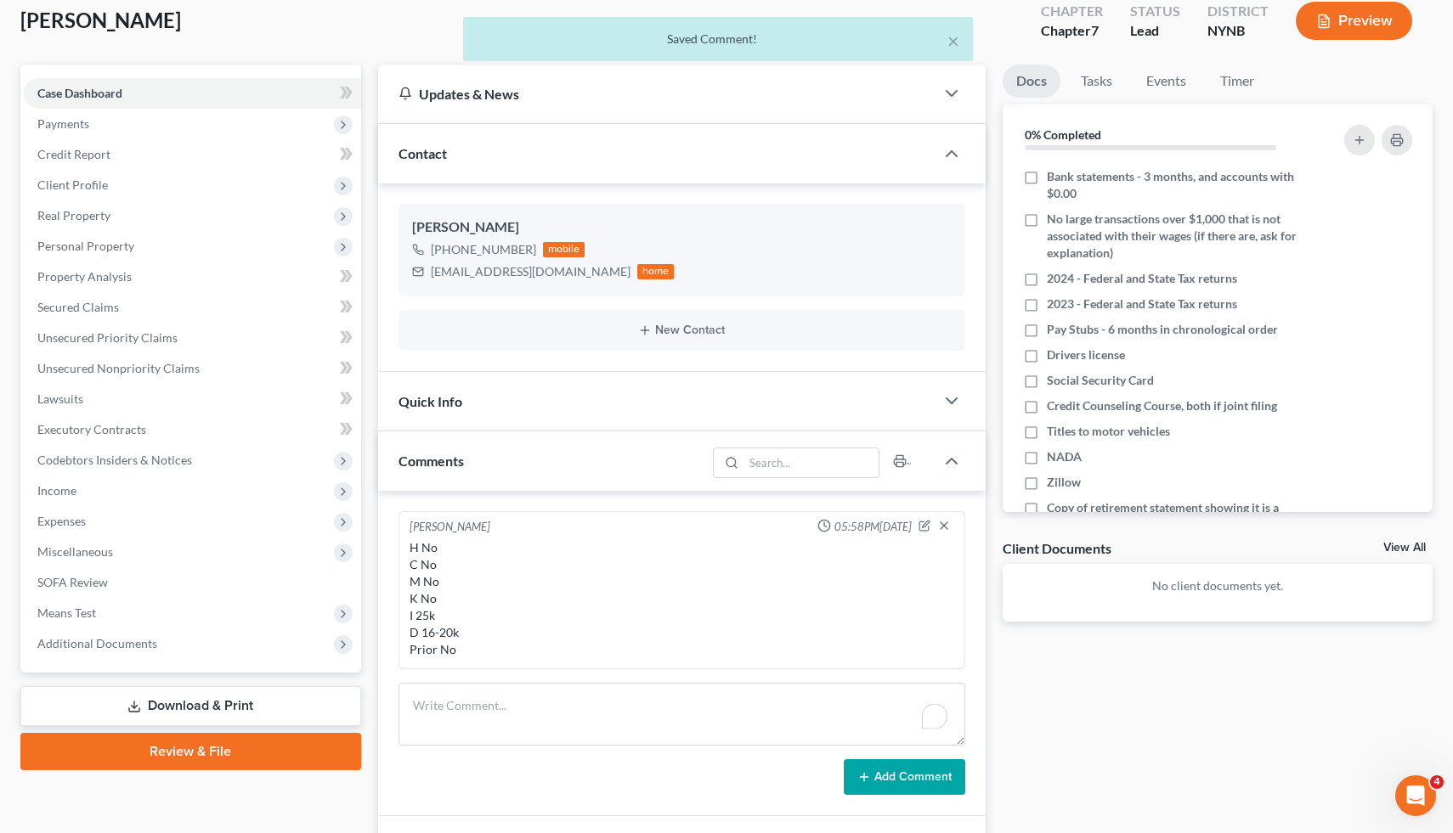
scroll to position [0, 0]
click at [431, 224] on div "[PERSON_NAME]" at bounding box center [682, 227] width 540 height 20
drag, startPoint x: 431, startPoint y: 224, endPoint x: 615, endPoint y: 267, distance: 189.2
click at [615, 267] on div "Nicholas Williams +1 (518) 610-0860 mobile willnr1220@gmail.com home" at bounding box center [681, 250] width 567 height 92
click at [615, 267] on div "+1 (518) 610-0860 mobile willnr1220@gmail.com home" at bounding box center [682, 261] width 540 height 44
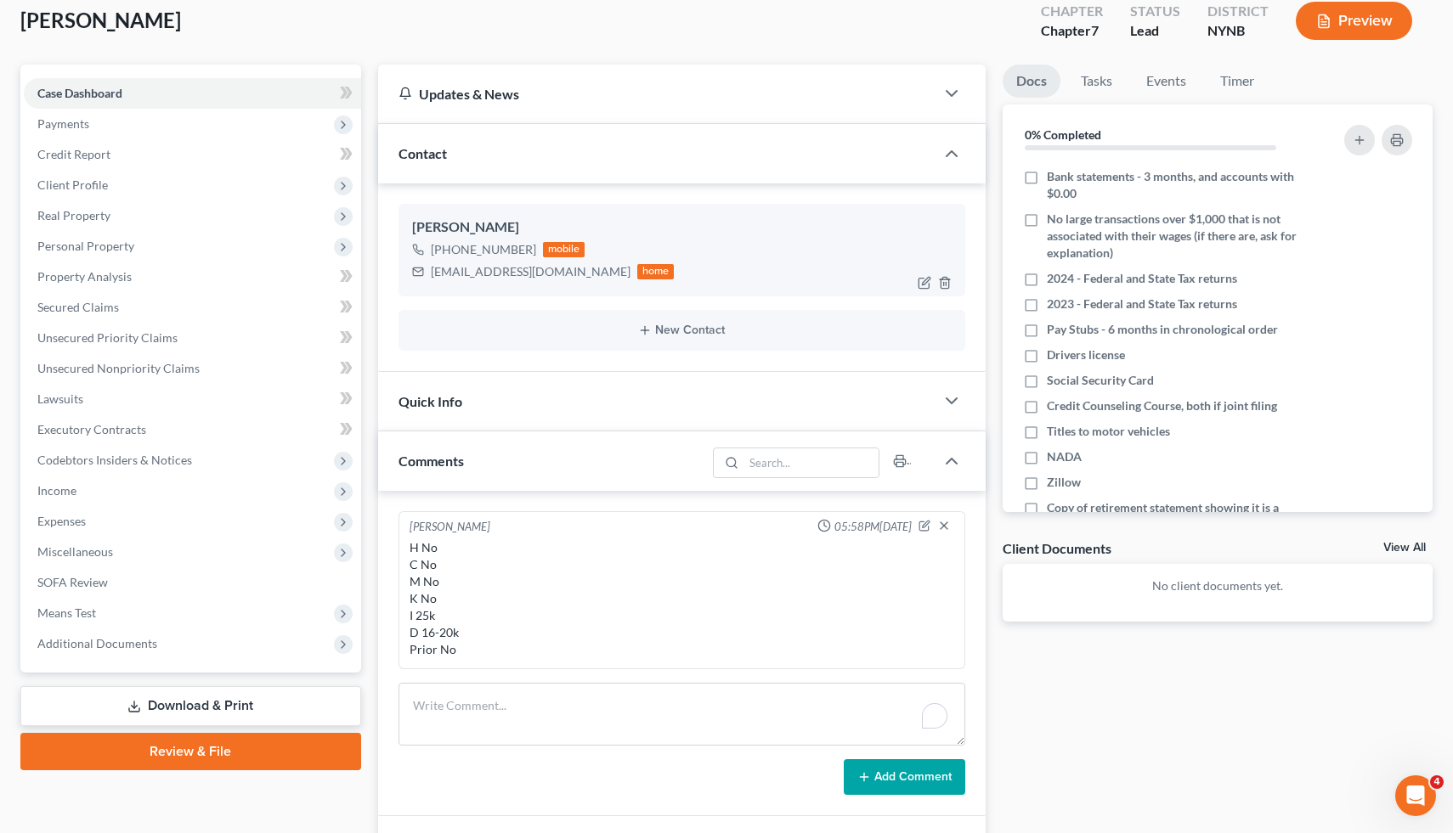
click at [435, 226] on div "[PERSON_NAME]" at bounding box center [682, 227] width 540 height 20
drag, startPoint x: 435, startPoint y: 226, endPoint x: 517, endPoint y: 251, distance: 86.0
click at [517, 251] on div "Nicholas Williams +1 (518) 610-0860 mobile willnr1220@gmail.com home" at bounding box center [681, 250] width 567 height 92
copy div "Nicholas Williams +1 (518) 610-0860"
click at [477, 264] on div "willnr1220@gmail.com" at bounding box center [531, 271] width 200 height 17
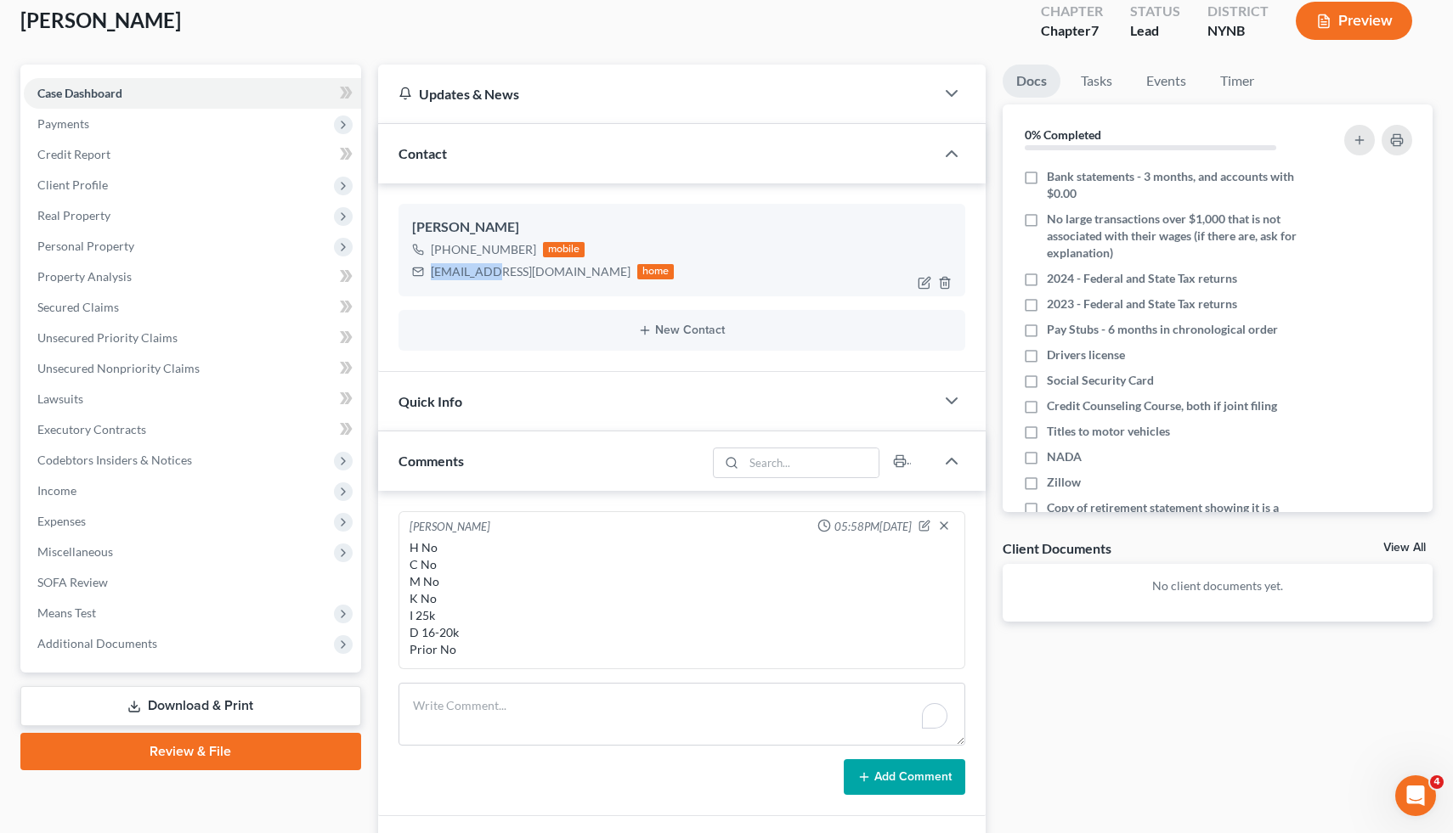
click at [477, 264] on div "willnr1220@gmail.com" at bounding box center [531, 271] width 200 height 17
copy div "willnr1220@gmail.com"
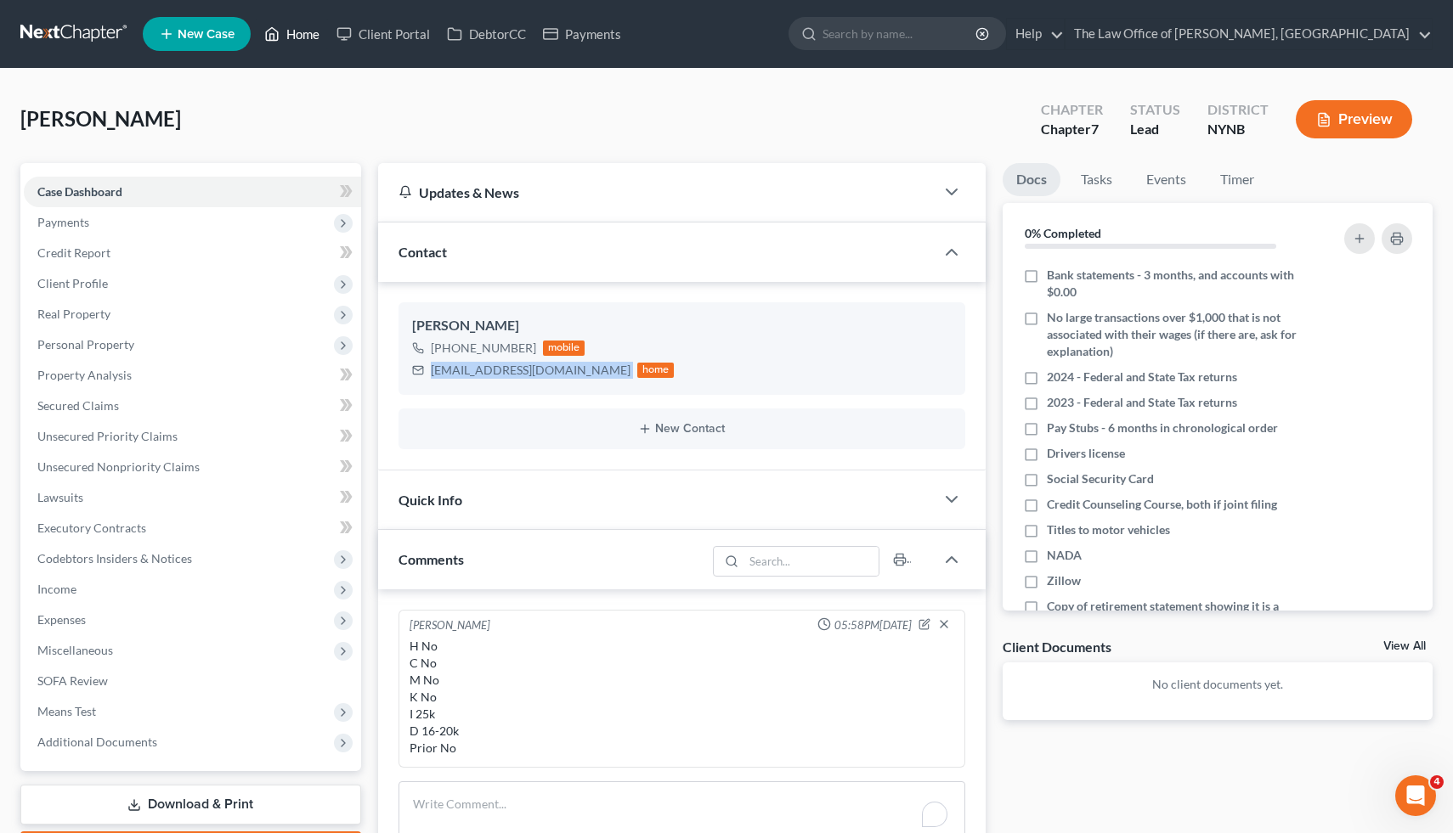
click at [275, 39] on icon at bounding box center [271, 34] width 15 height 20
